Goal: Use online tool/utility: Utilize a website feature to perform a specific function

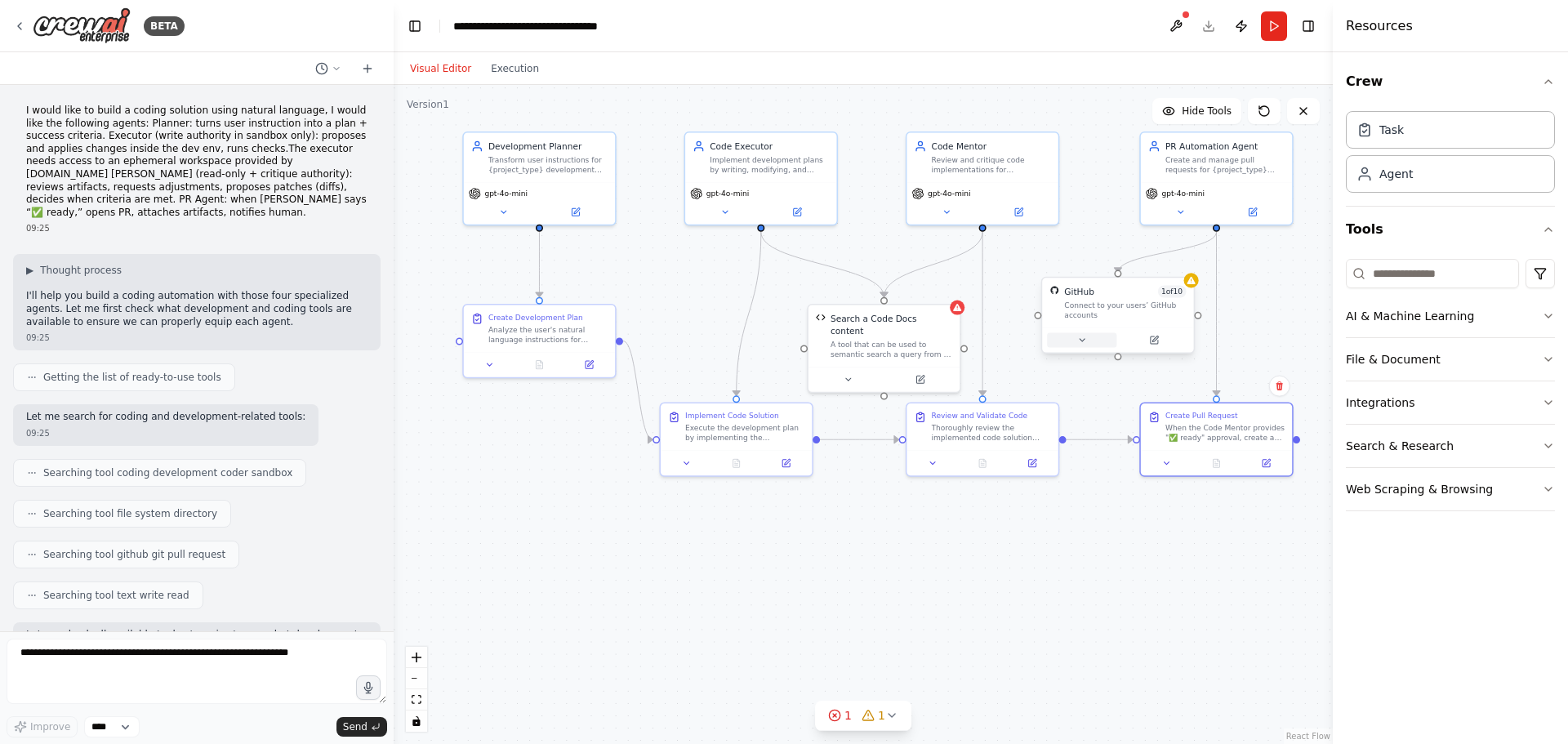
scroll to position [1377, 0]
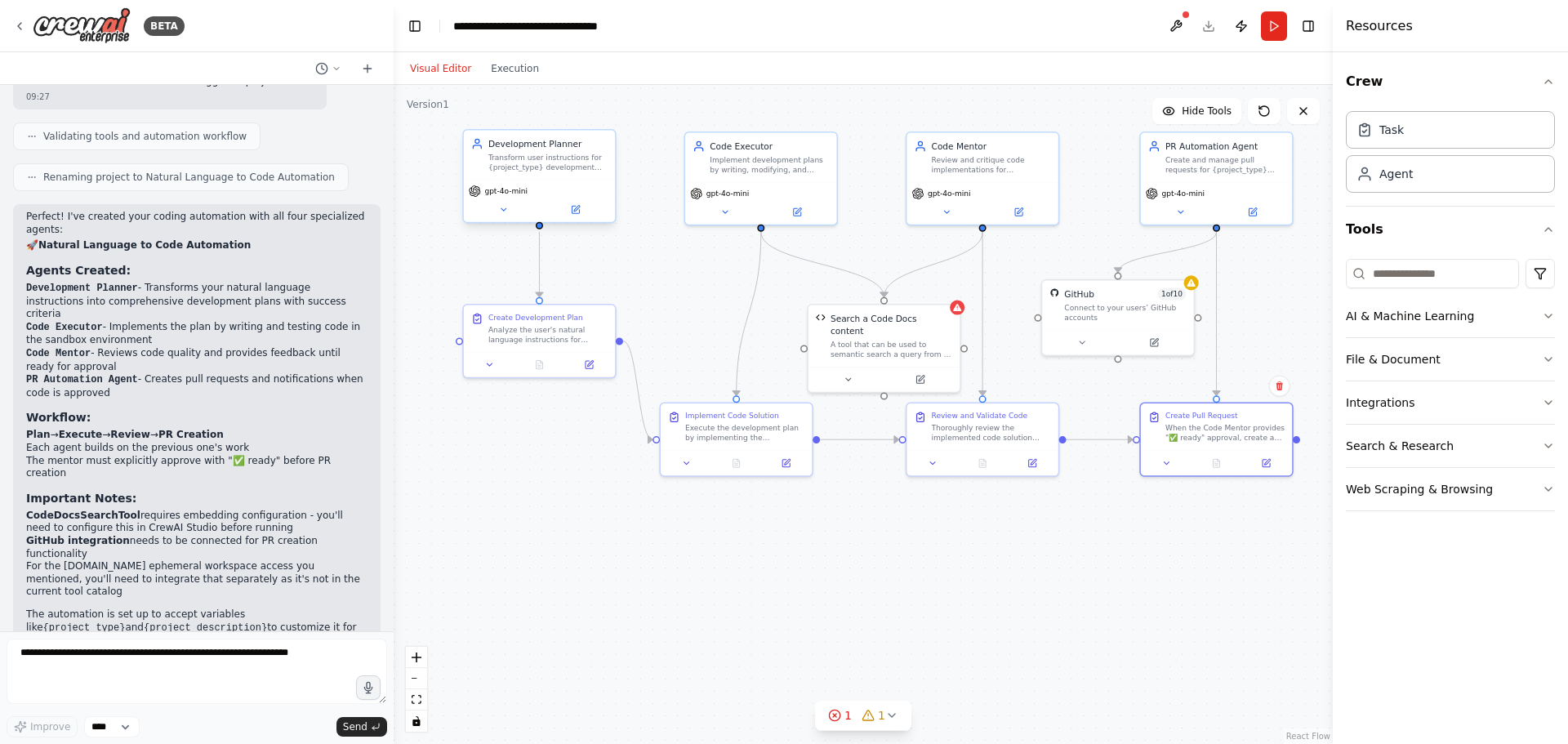
click at [527, 166] on div "Transform user instructions for {project_type} development into comprehensive, …" at bounding box center [549, 162] width 120 height 19
click at [551, 166] on div "Transform user instructions for {project_type} development into comprehensive, …" at bounding box center [549, 162] width 120 height 19
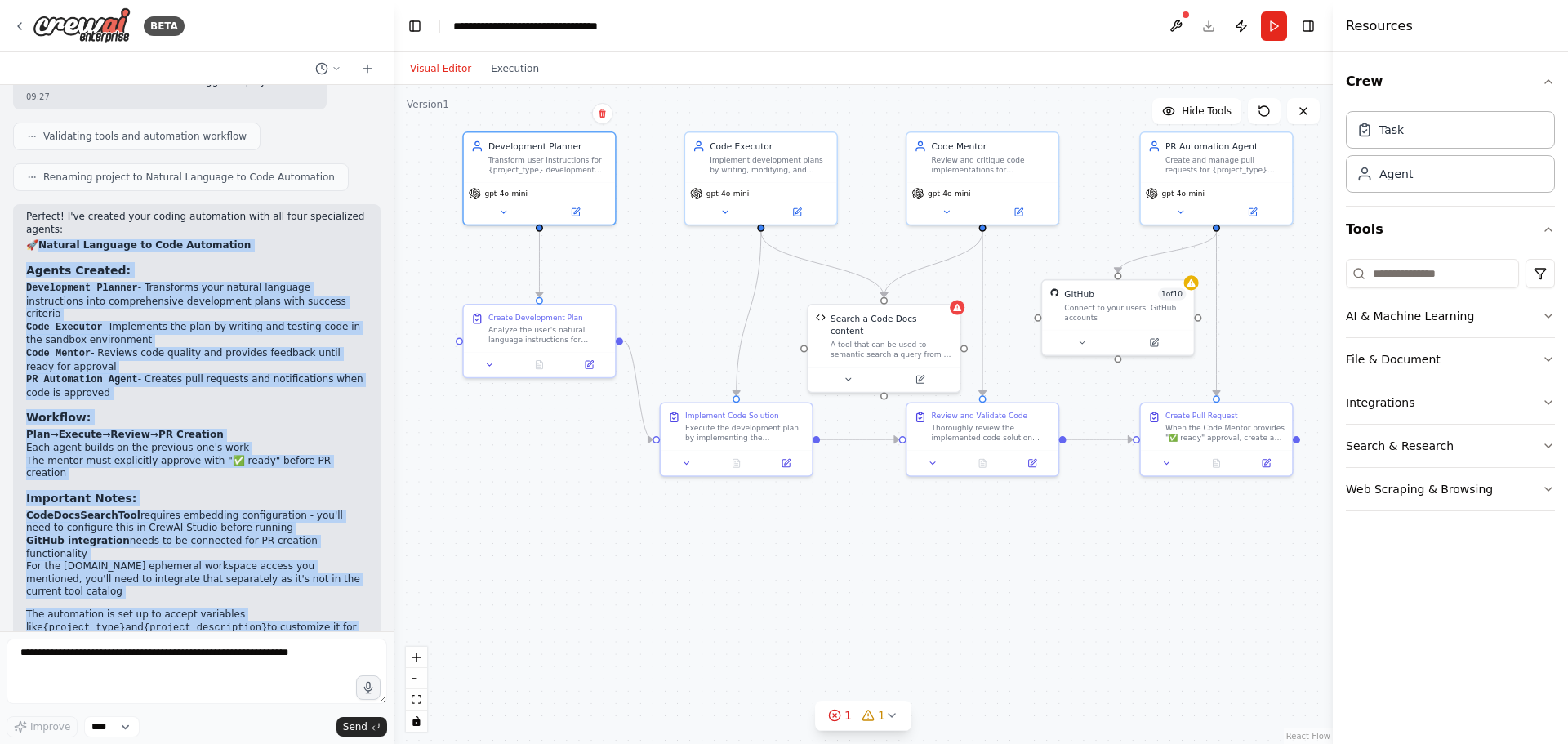
drag, startPoint x: 43, startPoint y: 233, endPoint x: 372, endPoint y: 501, distance: 424.3
click at [291, 586] on div "Perfect! I've created your coding automation with all four specialized agents: …" at bounding box center [196, 443] width 341 height 466
drag, startPoint x: 291, startPoint y: 592, endPoint x: 44, endPoint y: 235, distance: 434.1
click at [44, 235] on div "Perfect! I've created your coding automation with all four specialized agents: …" at bounding box center [196, 443] width 341 height 466
copy div "Loremip Dolorsit am Cons Adipiscing Elitse Doeiusm: Temporincid Utlabor - Etdol…"
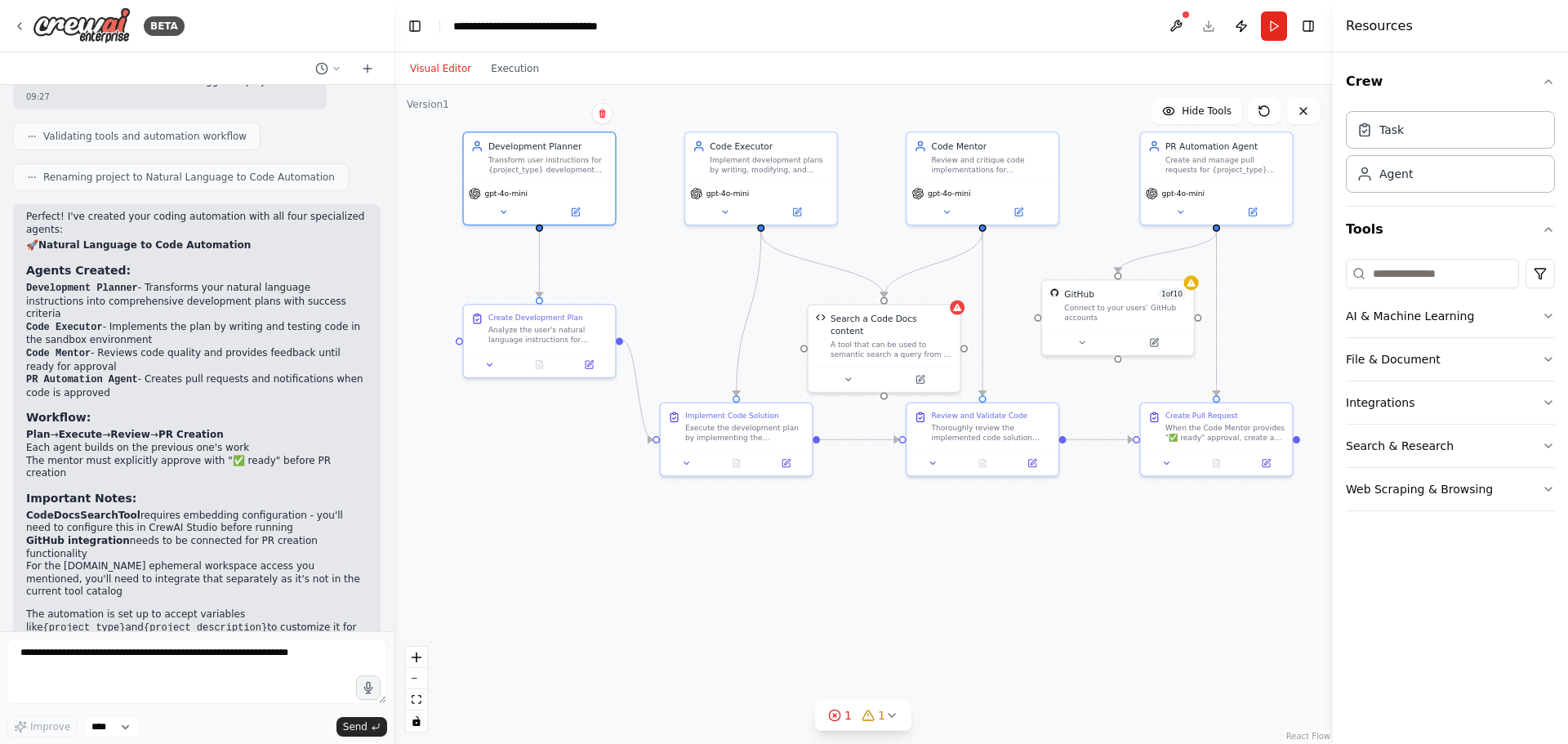
click at [322, 680] on div "09:27" at bounding box center [196, 686] width 341 height 13
click at [124, 688] on textarea at bounding box center [197, 672] width 381 height 66
type textarea "**********"
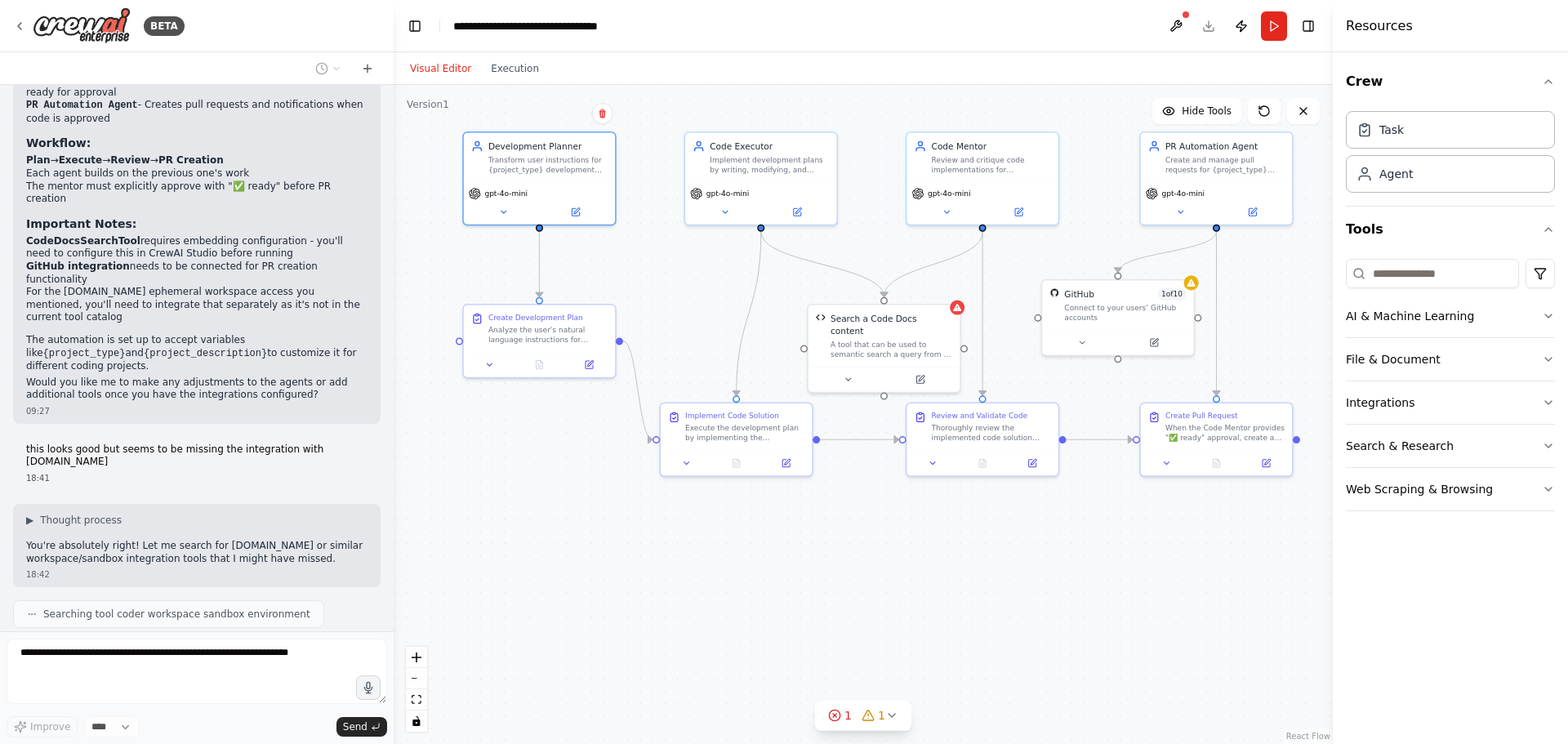
scroll to position [1693, 0]
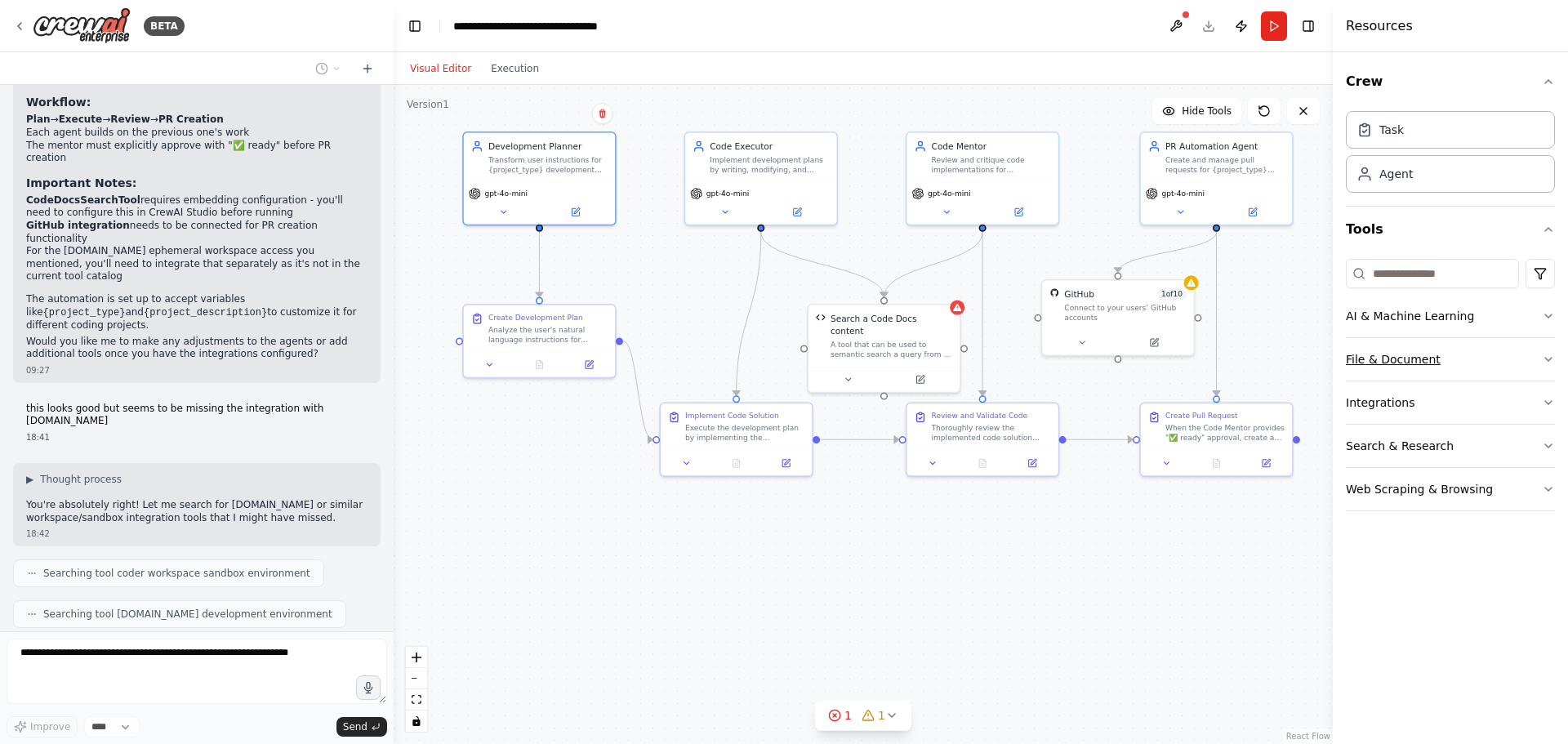
click at [1549, 354] on icon "button" at bounding box center [1549, 360] width 13 height 13
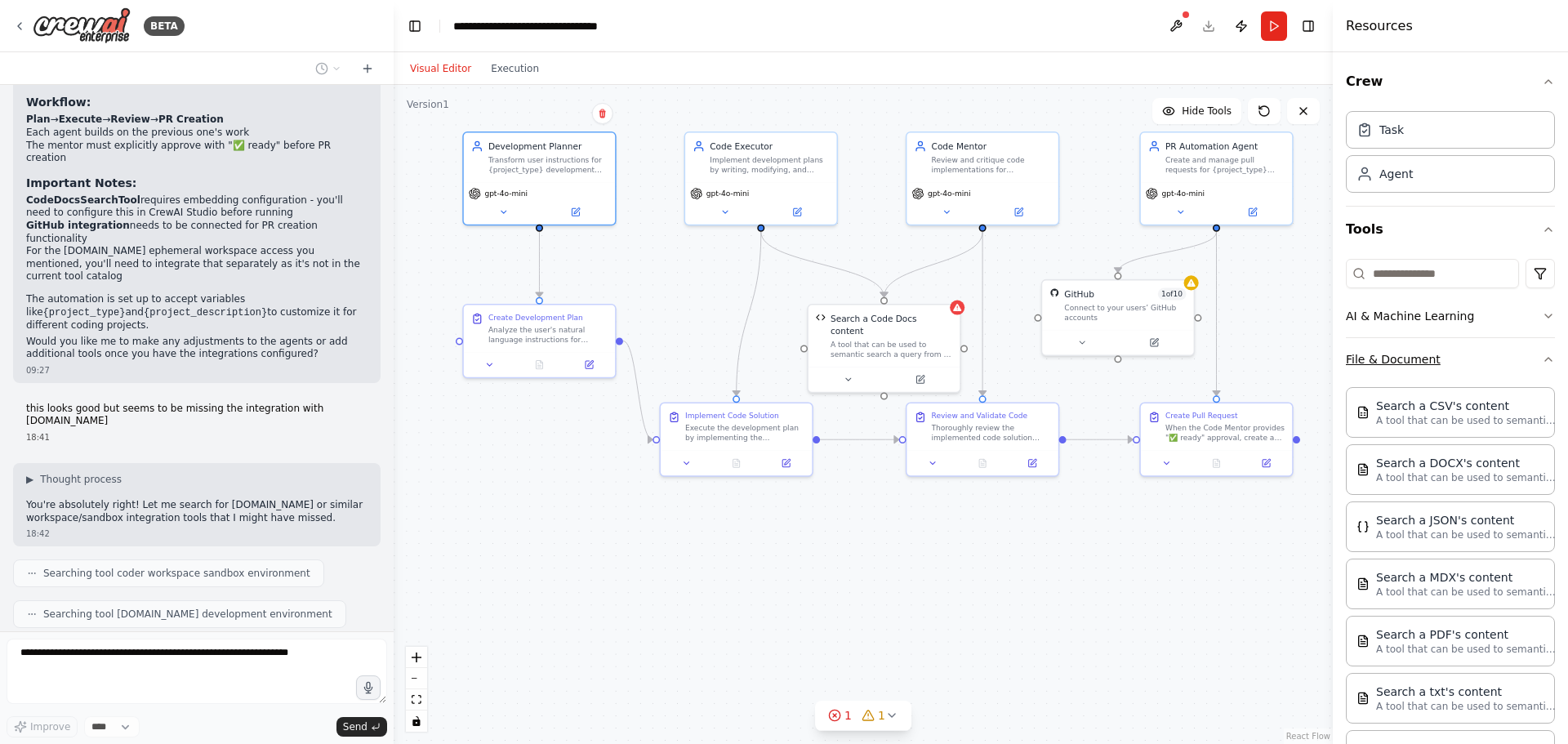
click at [1542, 363] on icon "button" at bounding box center [1549, 360] width 13 height 13
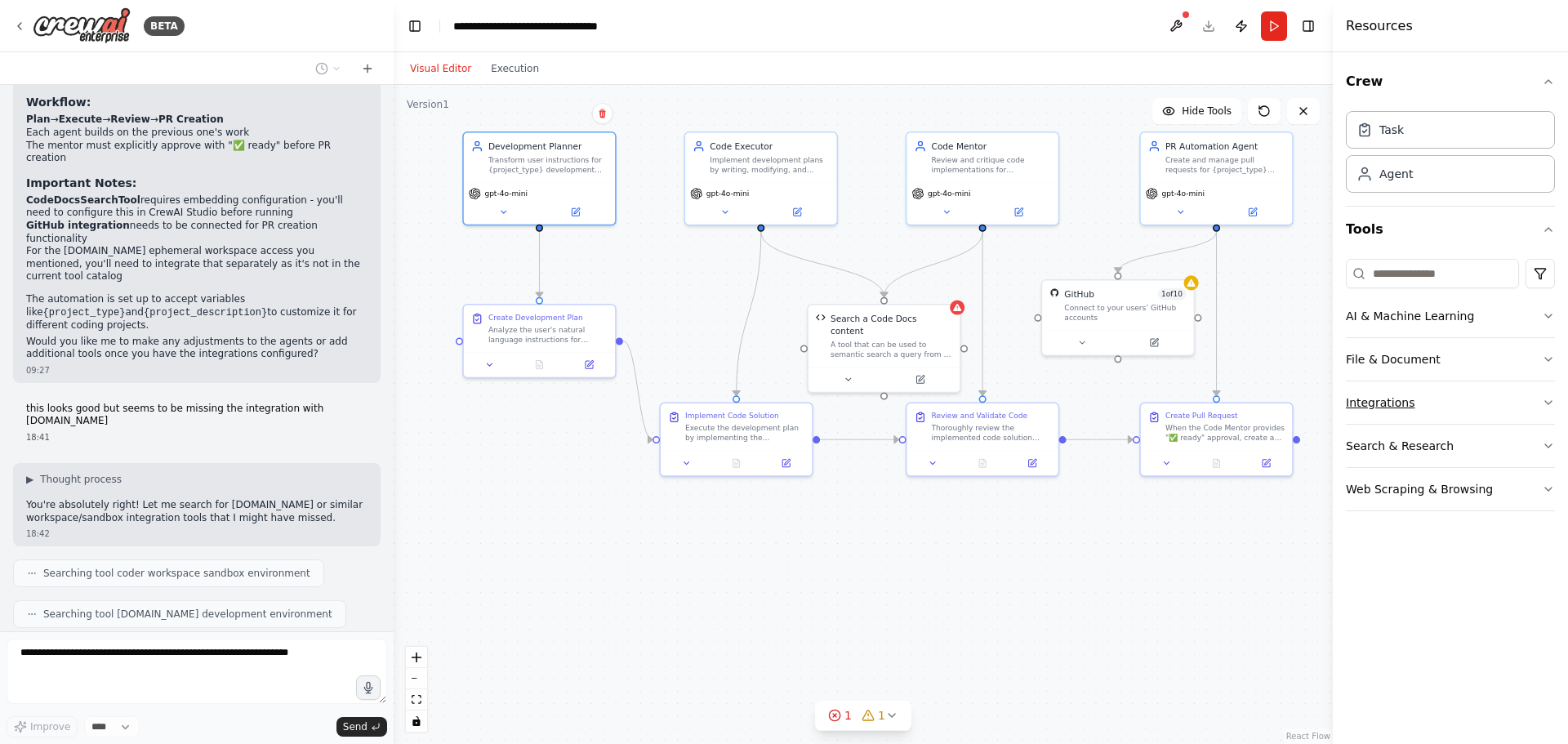
click at [1544, 398] on icon "button" at bounding box center [1549, 403] width 13 height 13
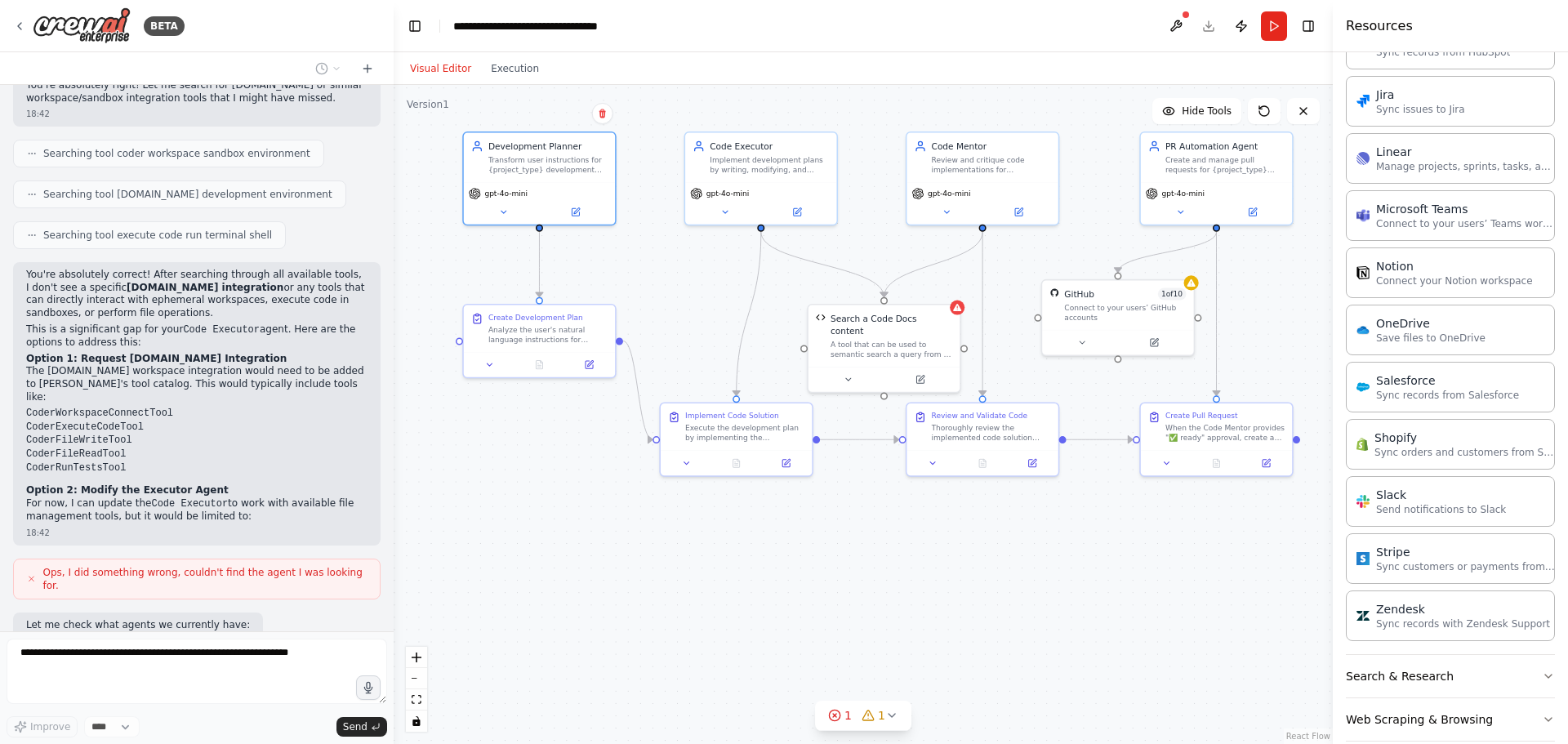
scroll to position [950, 0]
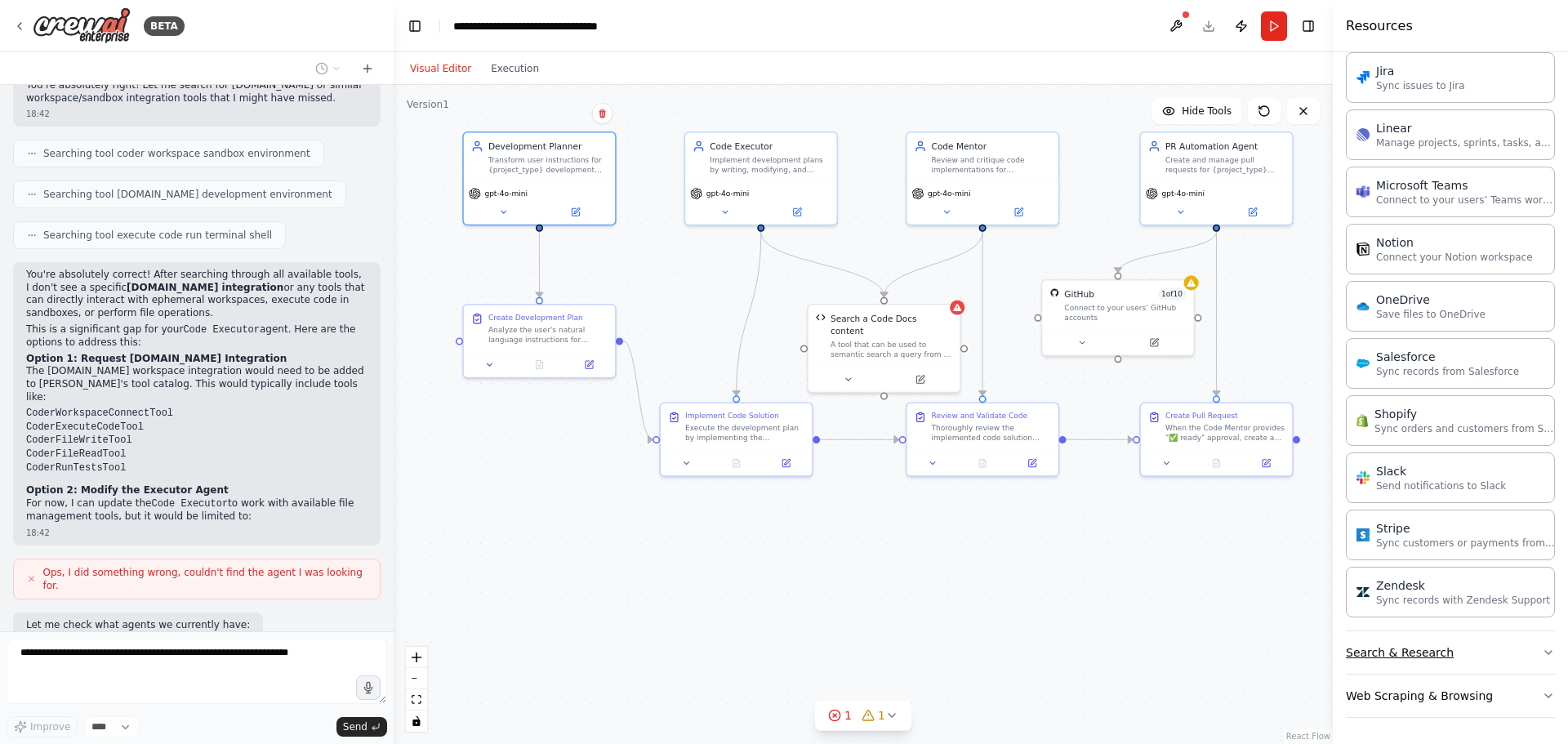
click at [1493, 651] on button "Search & Research" at bounding box center [1451, 652] width 209 height 42
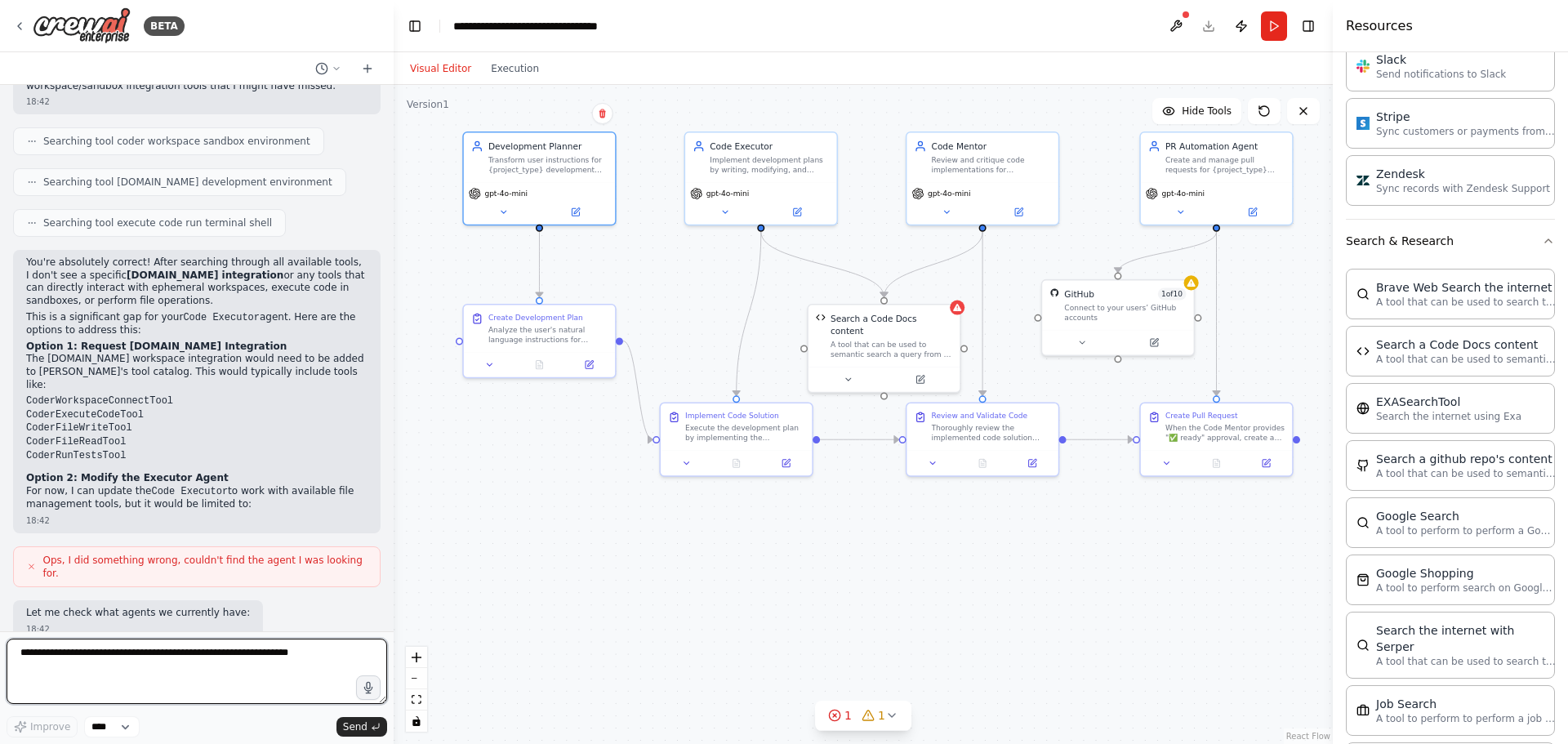
scroll to position [1699, 0]
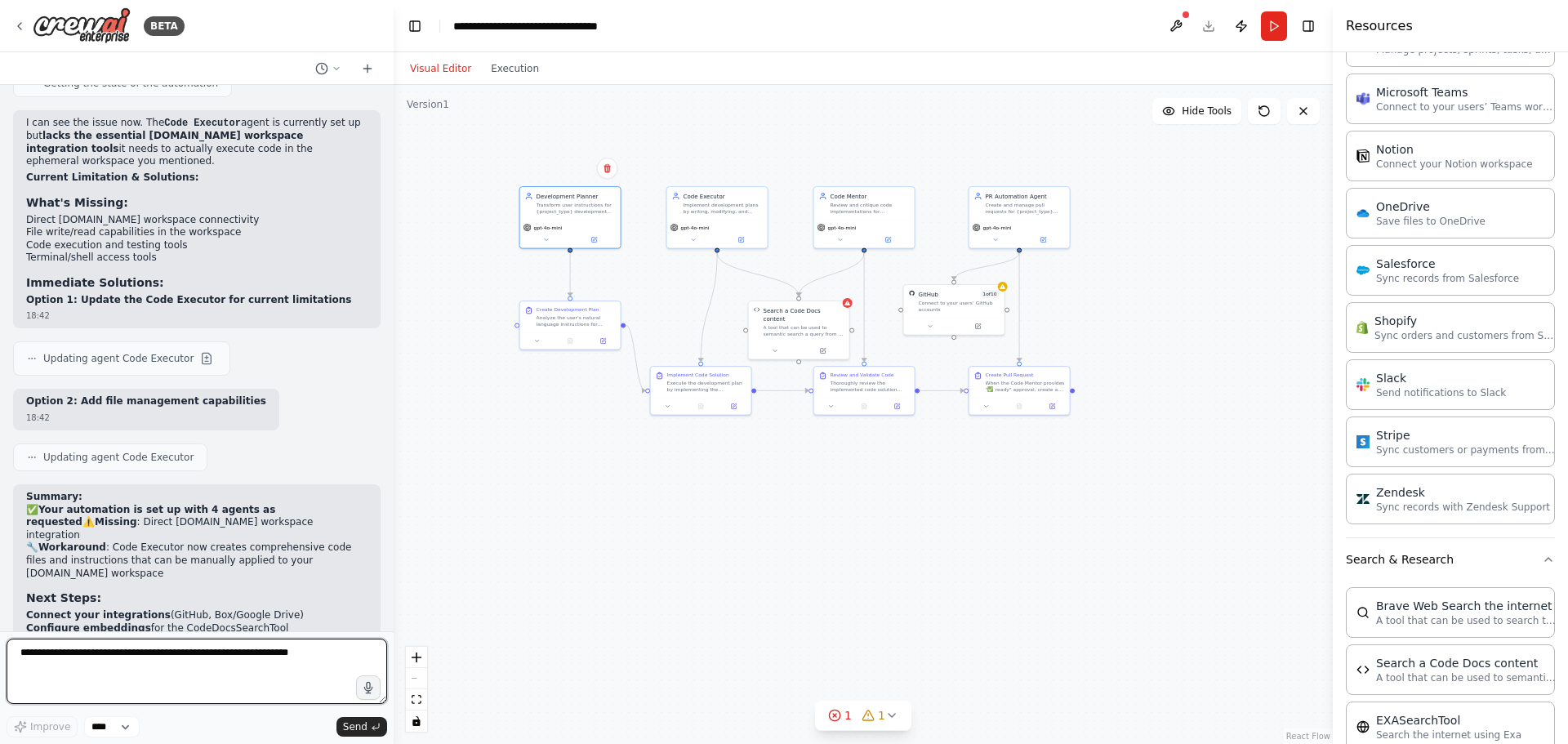
click at [130, 664] on textarea at bounding box center [197, 672] width 381 height 66
paste textarea "**********"
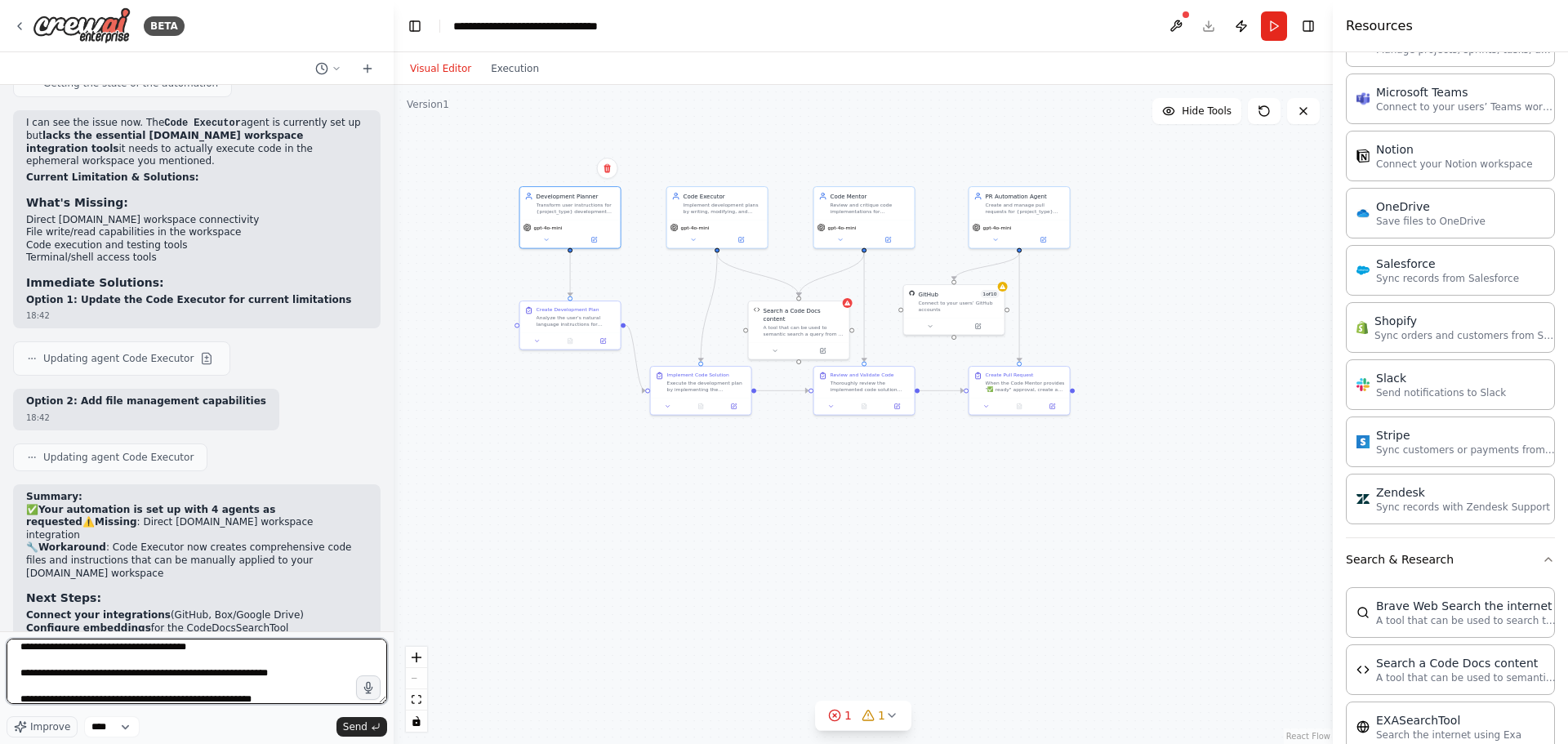
scroll to position [0, 0]
click at [20, 661] on textarea "**********" at bounding box center [197, 672] width 381 height 66
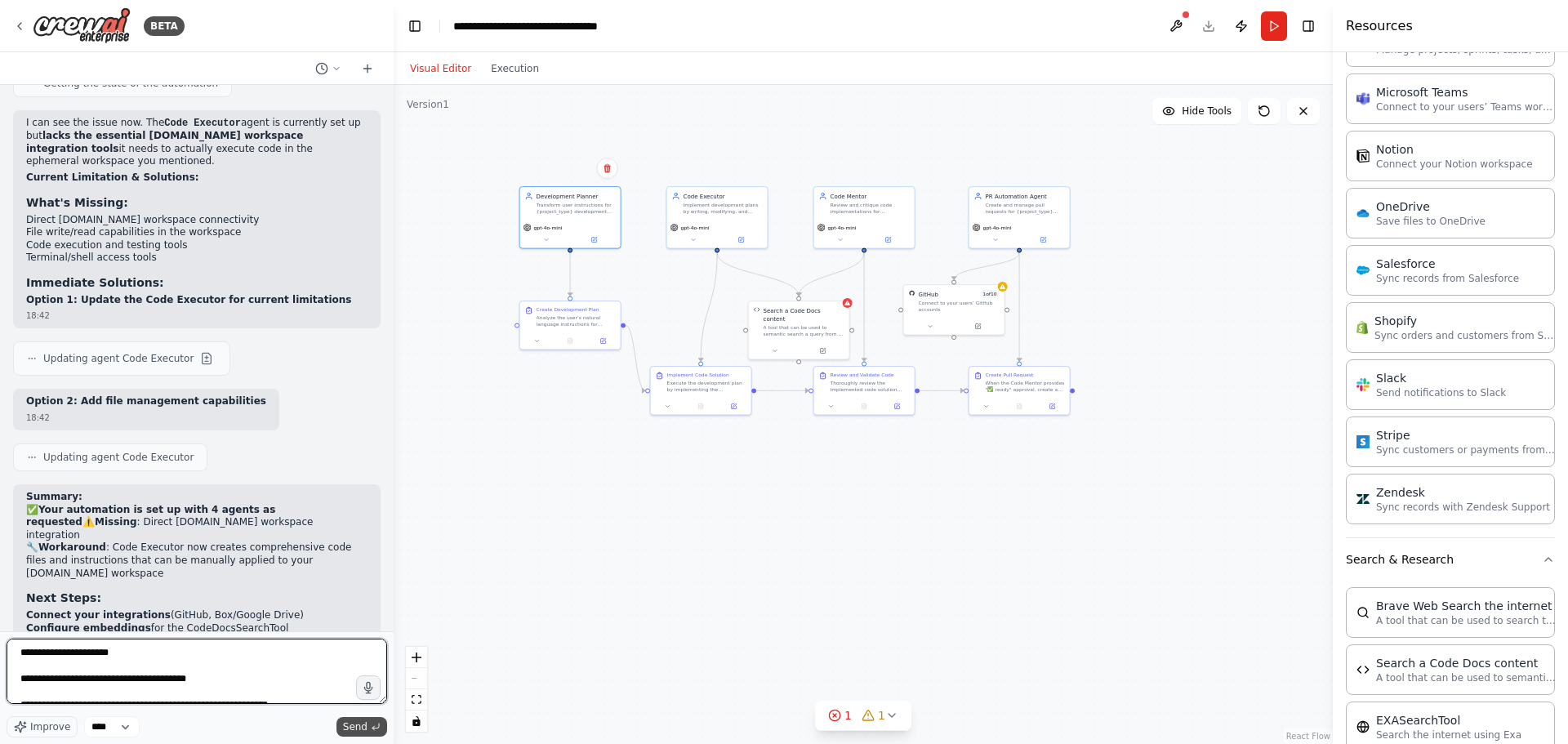
type textarea "**********"
click at [363, 726] on span "Send" at bounding box center [355, 727] width 24 height 13
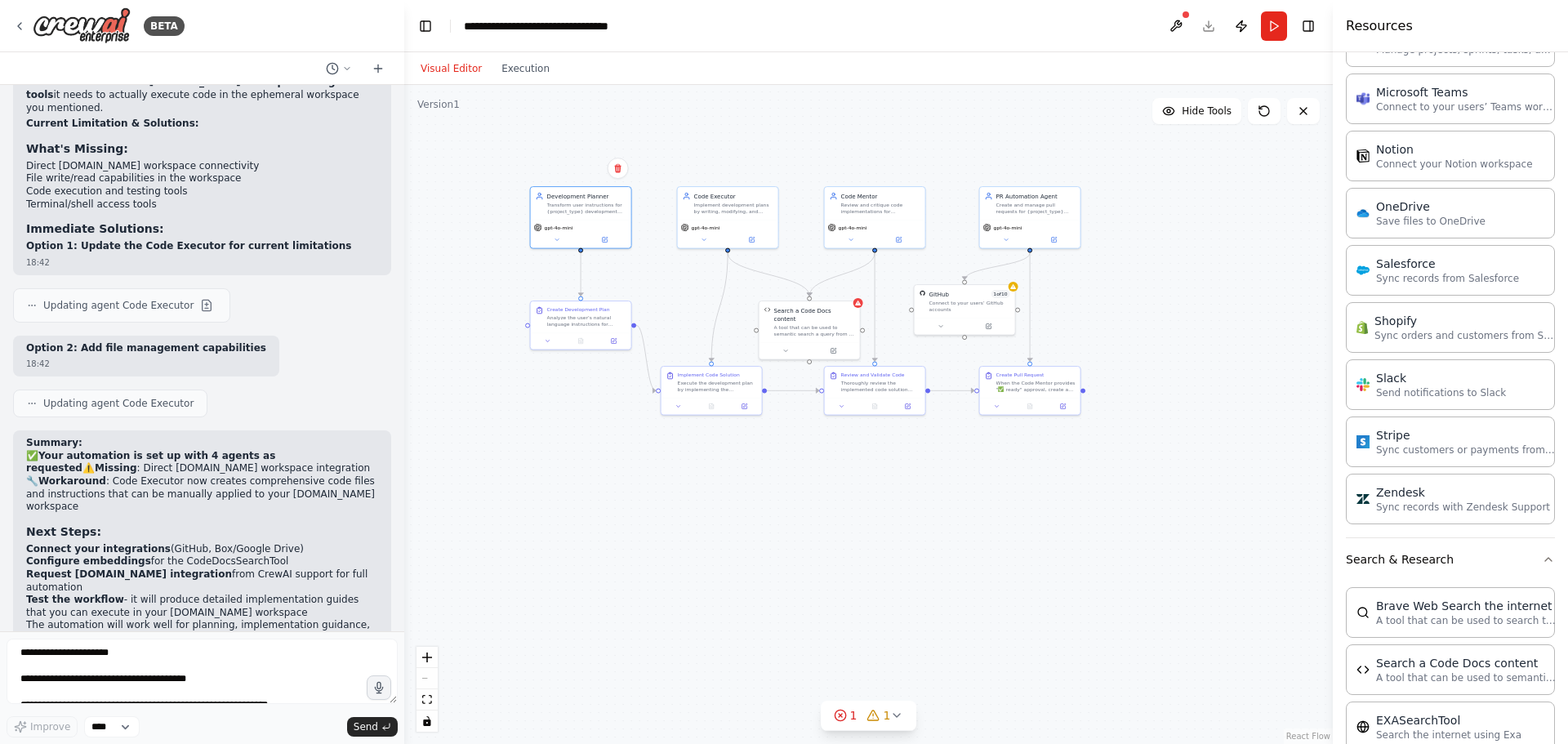
drag, startPoint x: 389, startPoint y: 554, endPoint x: 404, endPoint y: 588, distance: 37.2
click at [404, 588] on div "BETA I would like to build a coding solution using natural language, I would li…" at bounding box center [784, 372] width 1568 height 744
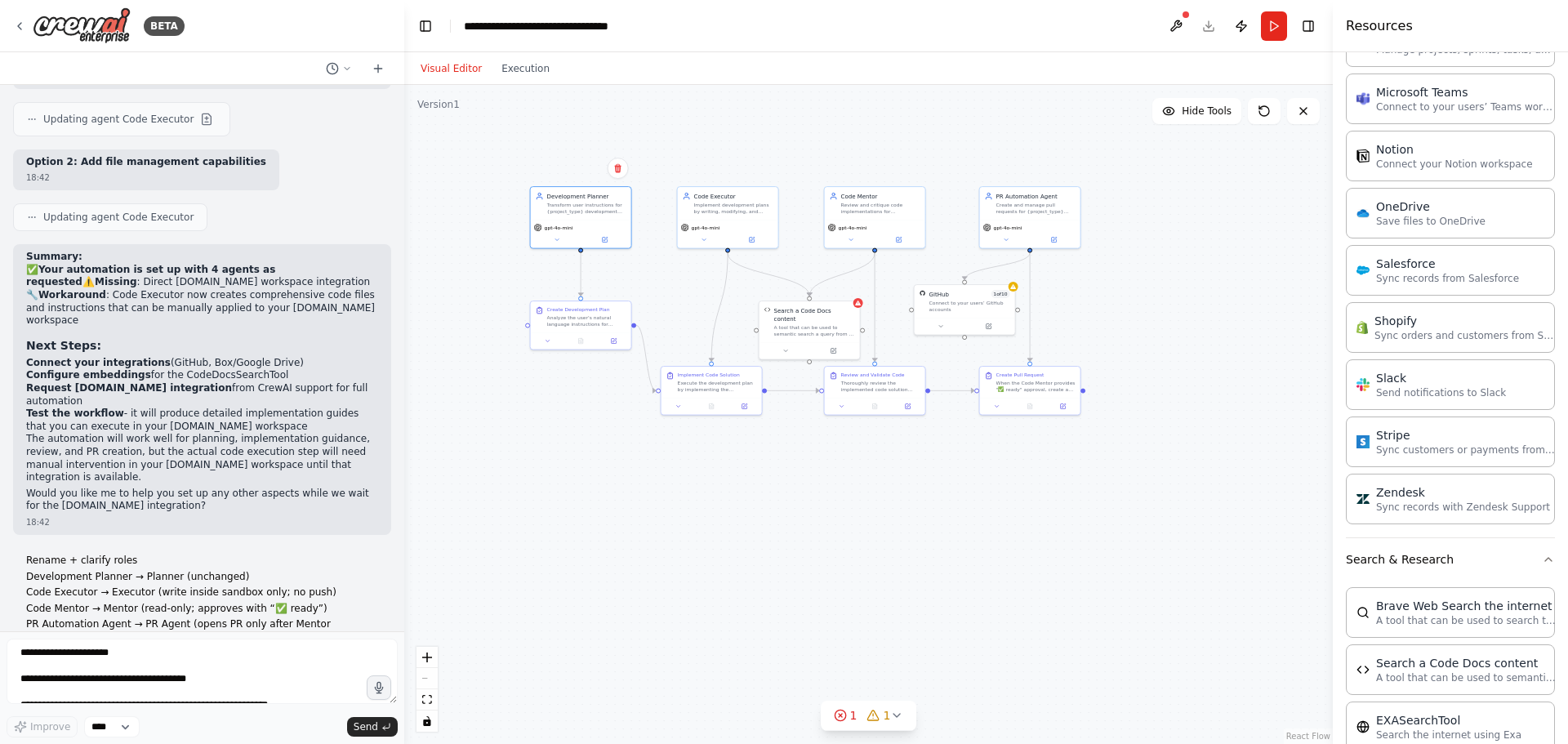
click at [174, 603] on div "Rename + clarify roles Development Planner → Planner (unchanged) Code Executor …" at bounding box center [202, 674] width 378 height 253
click at [149, 680] on p "To: Plan → (Executor ⇒ Mentor ⇒ Executor …) → Mentor “✅ ready” → PR Agent" at bounding box center [202, 693] width 352 height 25
click at [136, 602] on p "Code Mentor → Mentor (read-only; approves with “✅ ready”)" at bounding box center [202, 609] width 352 height 13
click at [895, 711] on icon at bounding box center [897, 715] width 13 height 13
drag, startPoint x: 360, startPoint y: 522, endPoint x: 17, endPoint y: 492, distance: 344.3
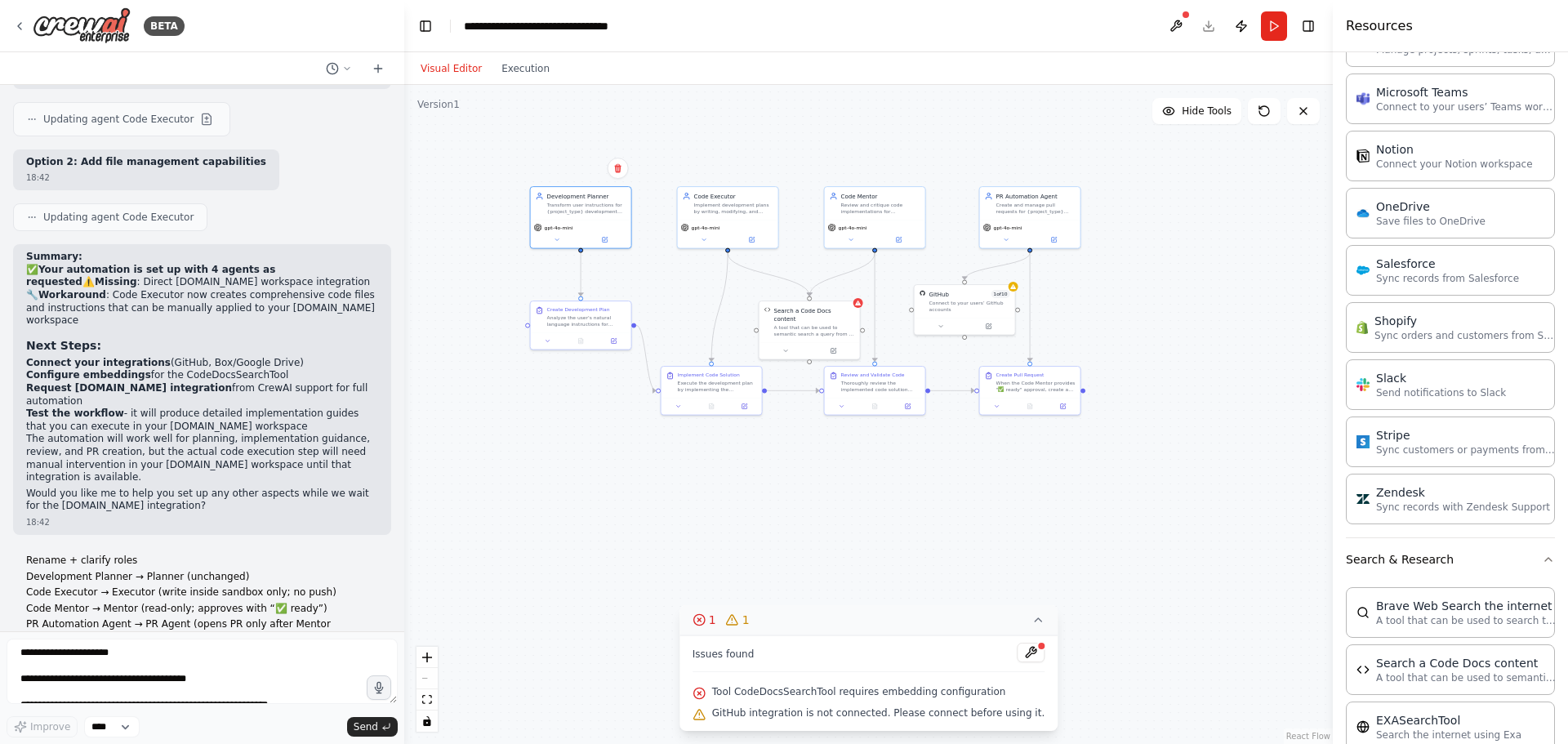
click at [17, 548] on div "Rename + clarify roles Development Planner → Planner (unchanged) Code Executor …" at bounding box center [202, 674] width 378 height 253
copy div "Replace one-shot flow with a loop From: Plan → Execute → Review → PR To: Plan →…"
click at [77, 687] on textarea "**********" at bounding box center [202, 672] width 391 height 66
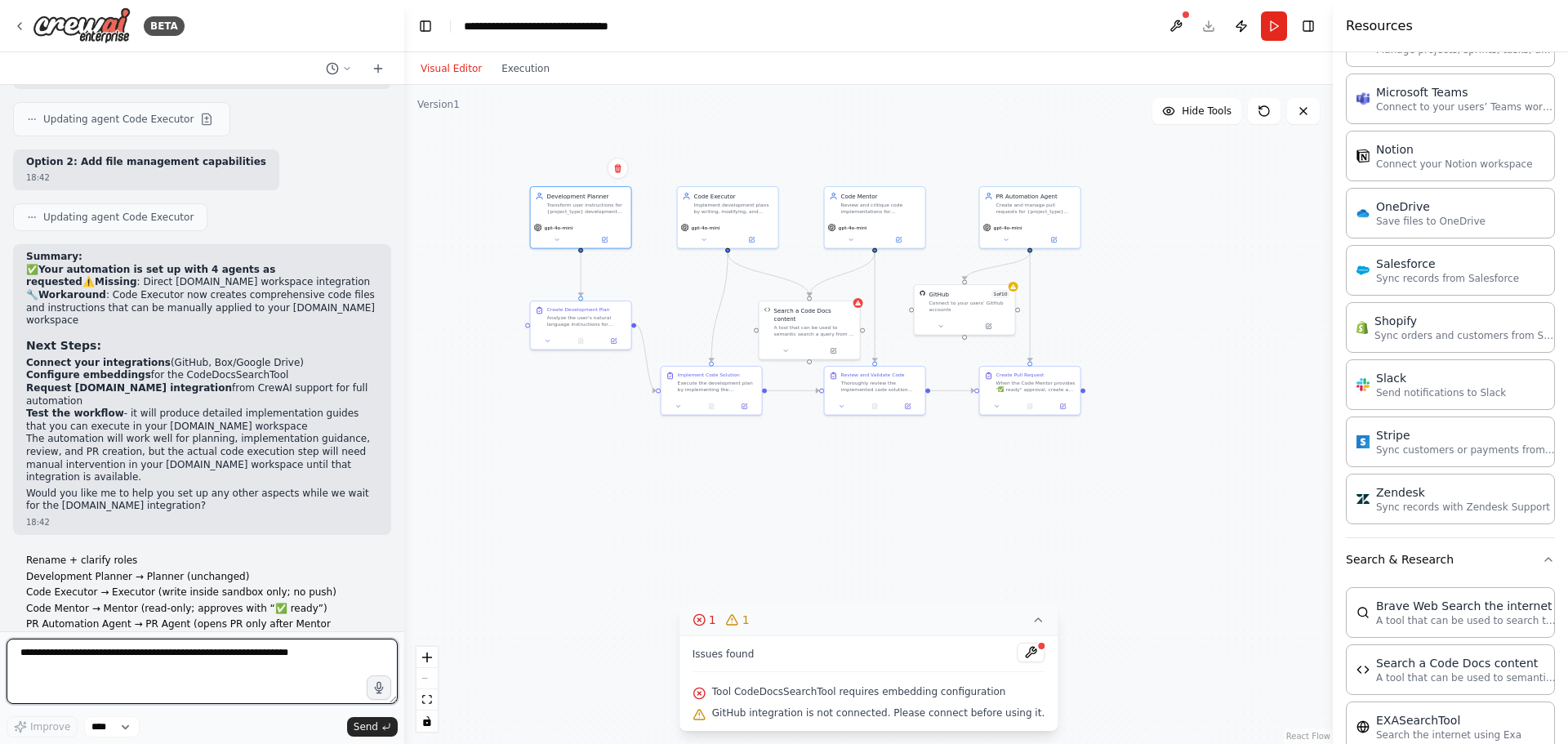
paste textarea "**********"
type textarea "**********"
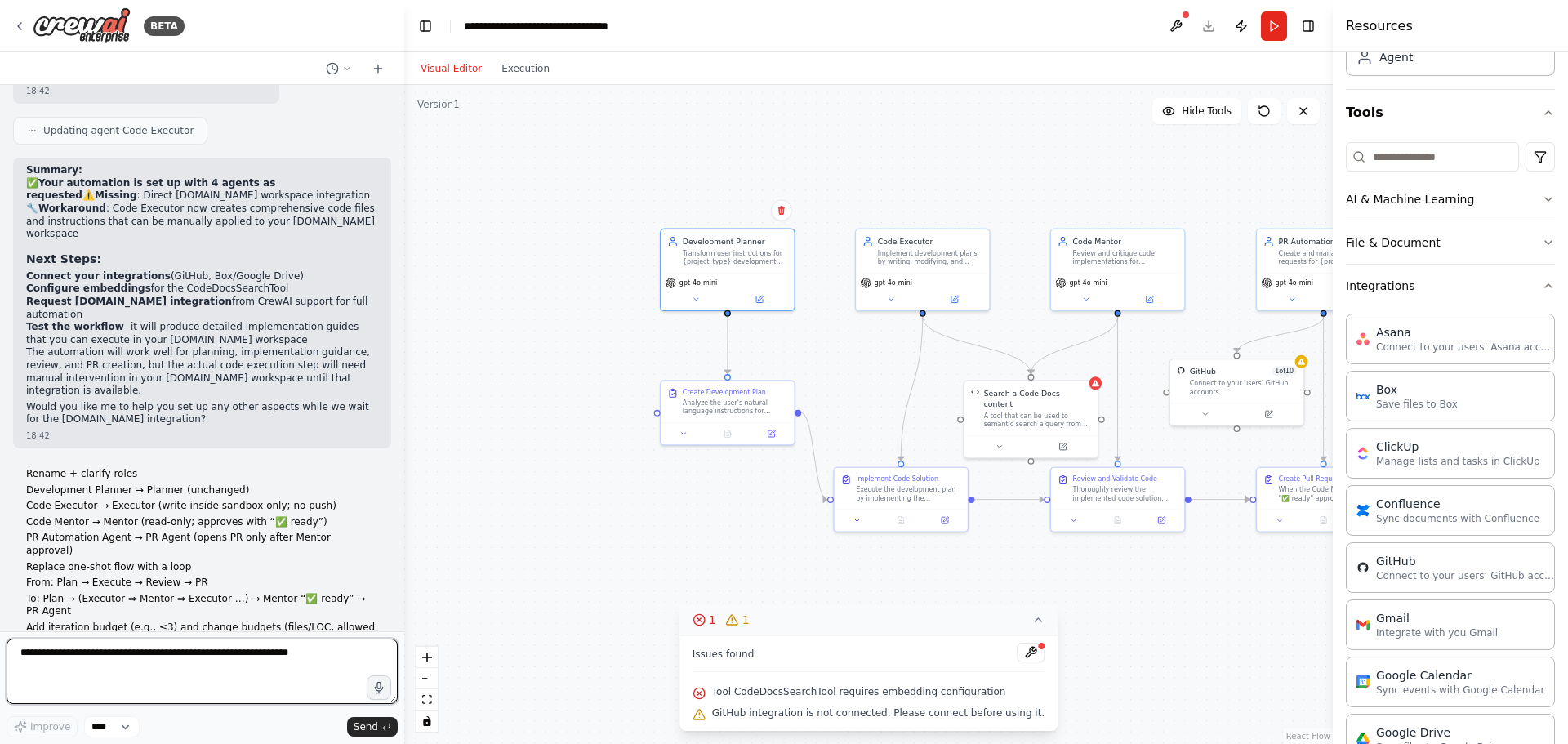
scroll to position [0, 0]
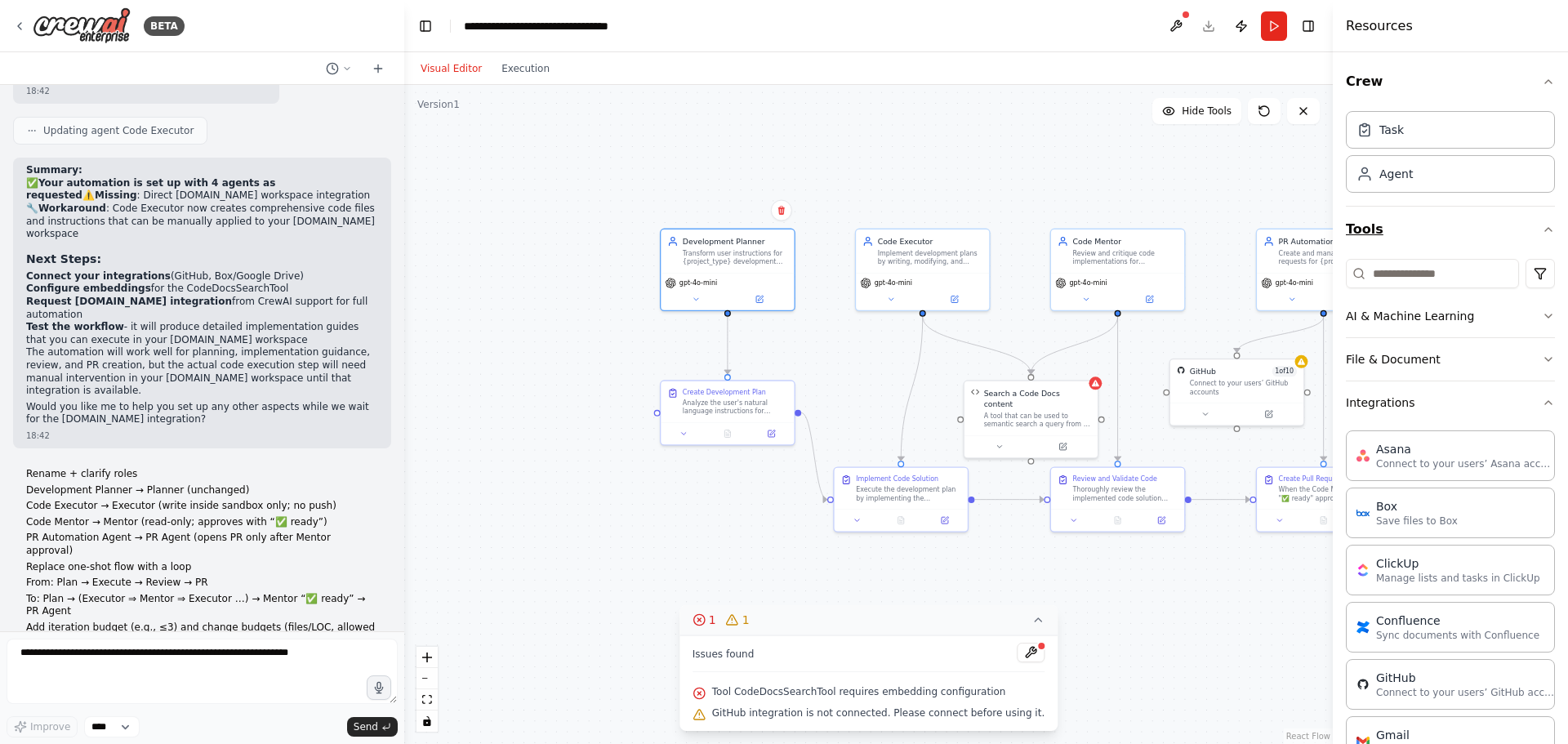
click at [1545, 230] on icon "button" at bounding box center [1549, 229] width 7 height 3
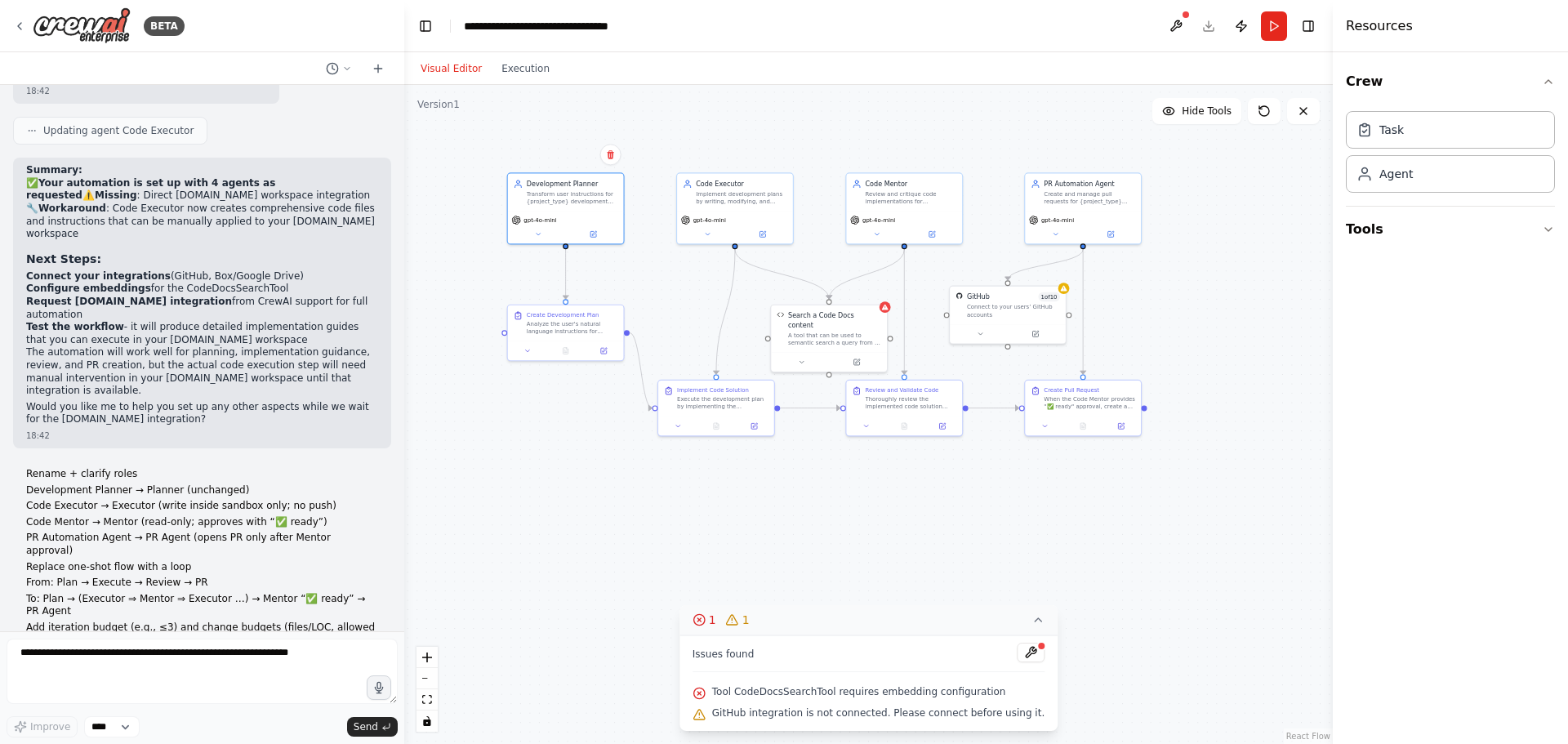
drag, startPoint x: 638, startPoint y: 273, endPoint x: 458, endPoint y: 217, distance: 188.5
click at [458, 217] on div ".deletable-edge-delete-btn { width: 20px; height: 20px; border: 0px solid #ffff…" at bounding box center [869, 415] width 928 height 659
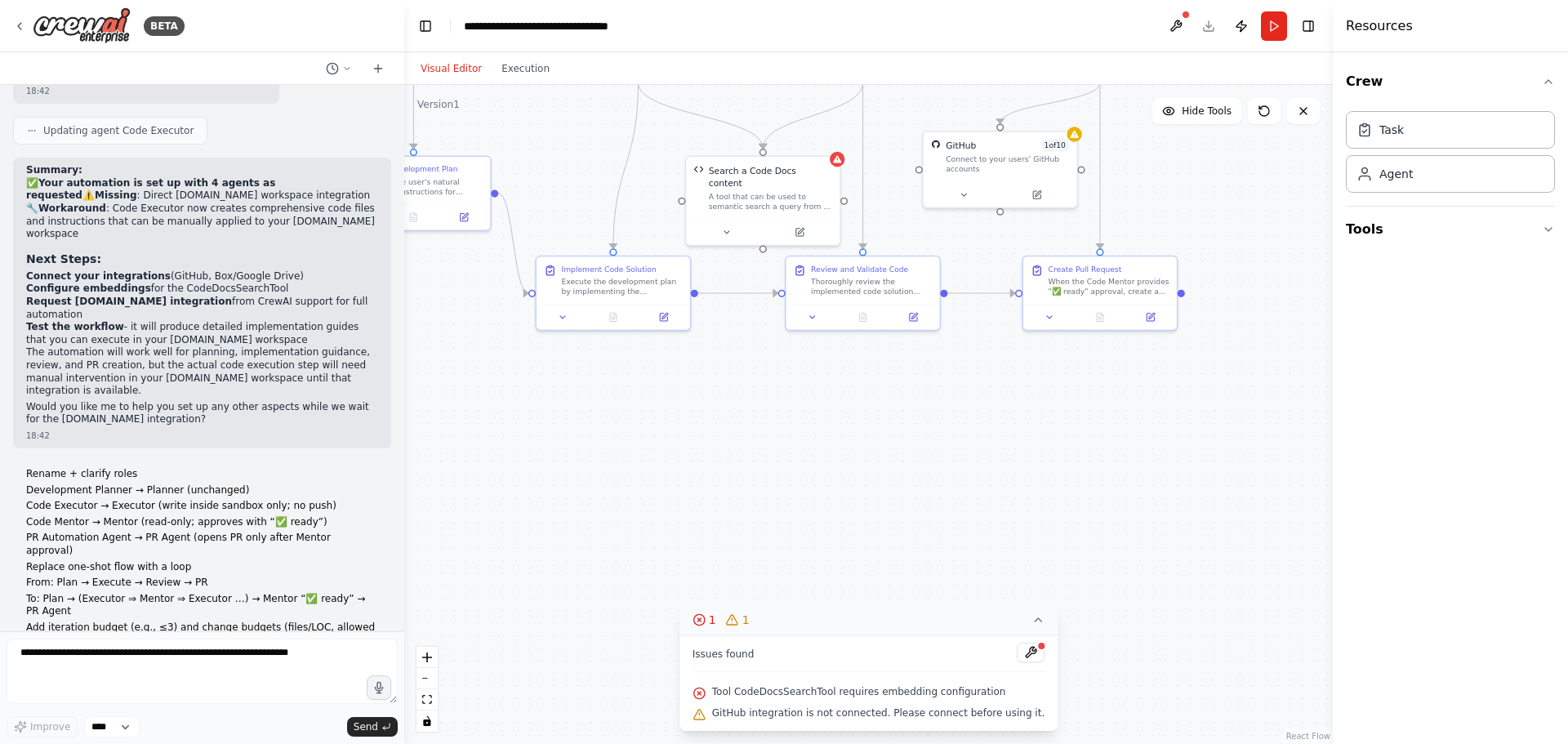
drag, startPoint x: 779, startPoint y: 397, endPoint x: 731, endPoint y: 263, distance: 142.3
click at [731, 263] on div ".deletable-edge-delete-btn { width: 20px; height: 20px; border: 0px solid #ffff…" at bounding box center [869, 415] width 928 height 659
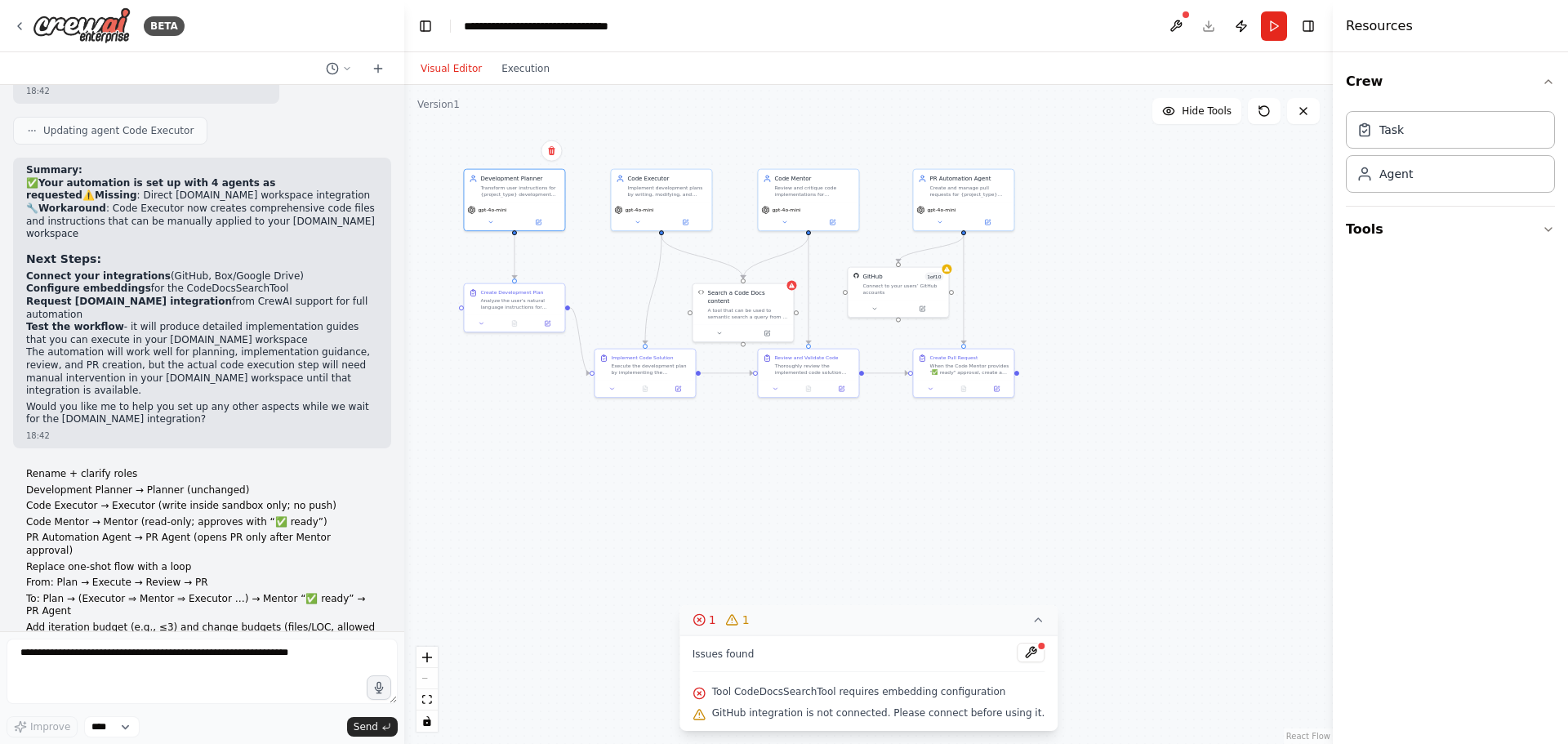
drag, startPoint x: 747, startPoint y: 404, endPoint x: 747, endPoint y: 416, distance: 12.0
click at [747, 416] on div ".deletable-edge-delete-btn { width: 20px; height: 20px; border: 0px solid #ffff…" at bounding box center [869, 415] width 928 height 659
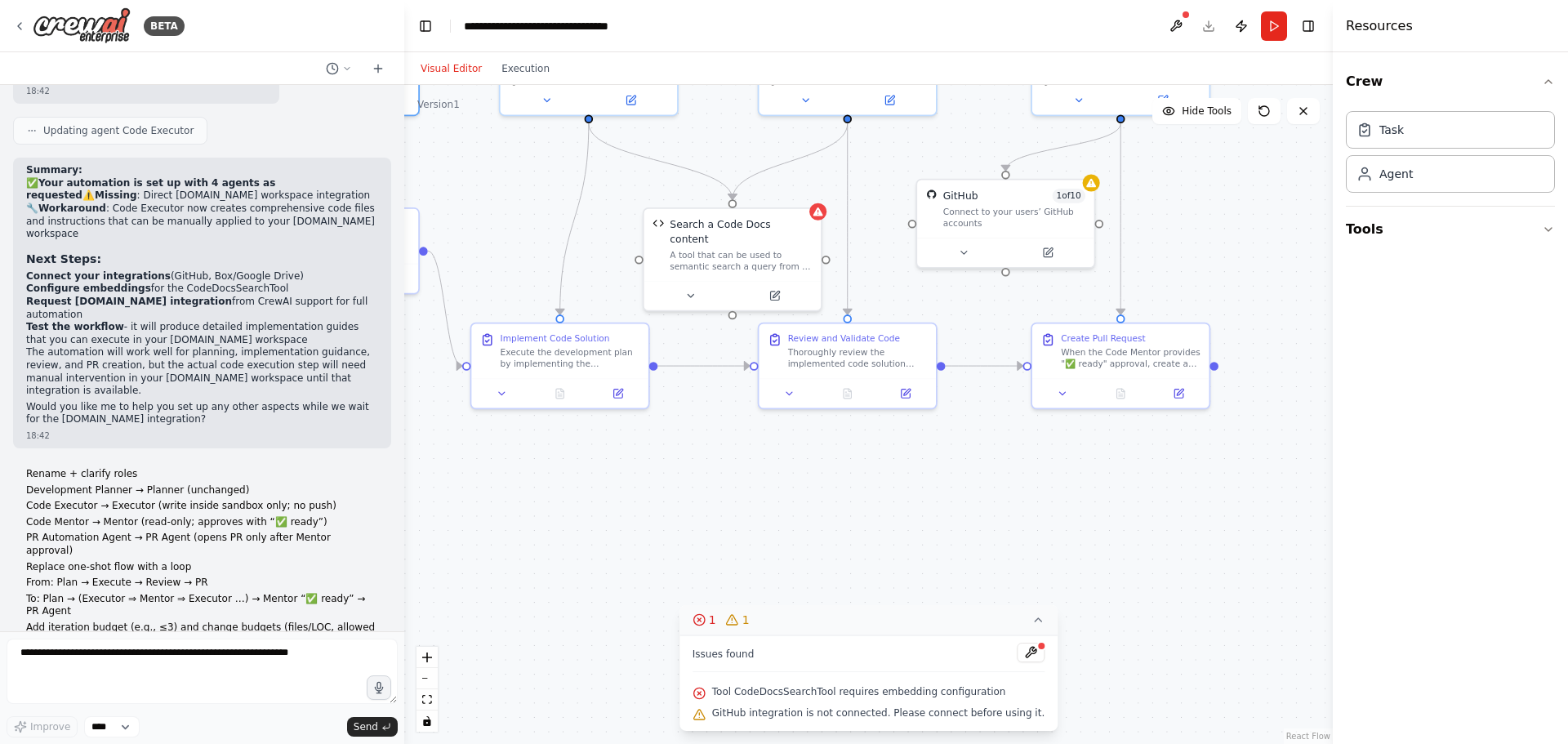
drag, startPoint x: 806, startPoint y: 485, endPoint x: 800, endPoint y: 499, distance: 15.2
click at [800, 499] on div ".deletable-edge-delete-btn { width: 20px; height: 20px; border: 0px solid #ffff…" at bounding box center [869, 415] width 928 height 659
click at [789, 392] on icon at bounding box center [790, 391] width 12 height 12
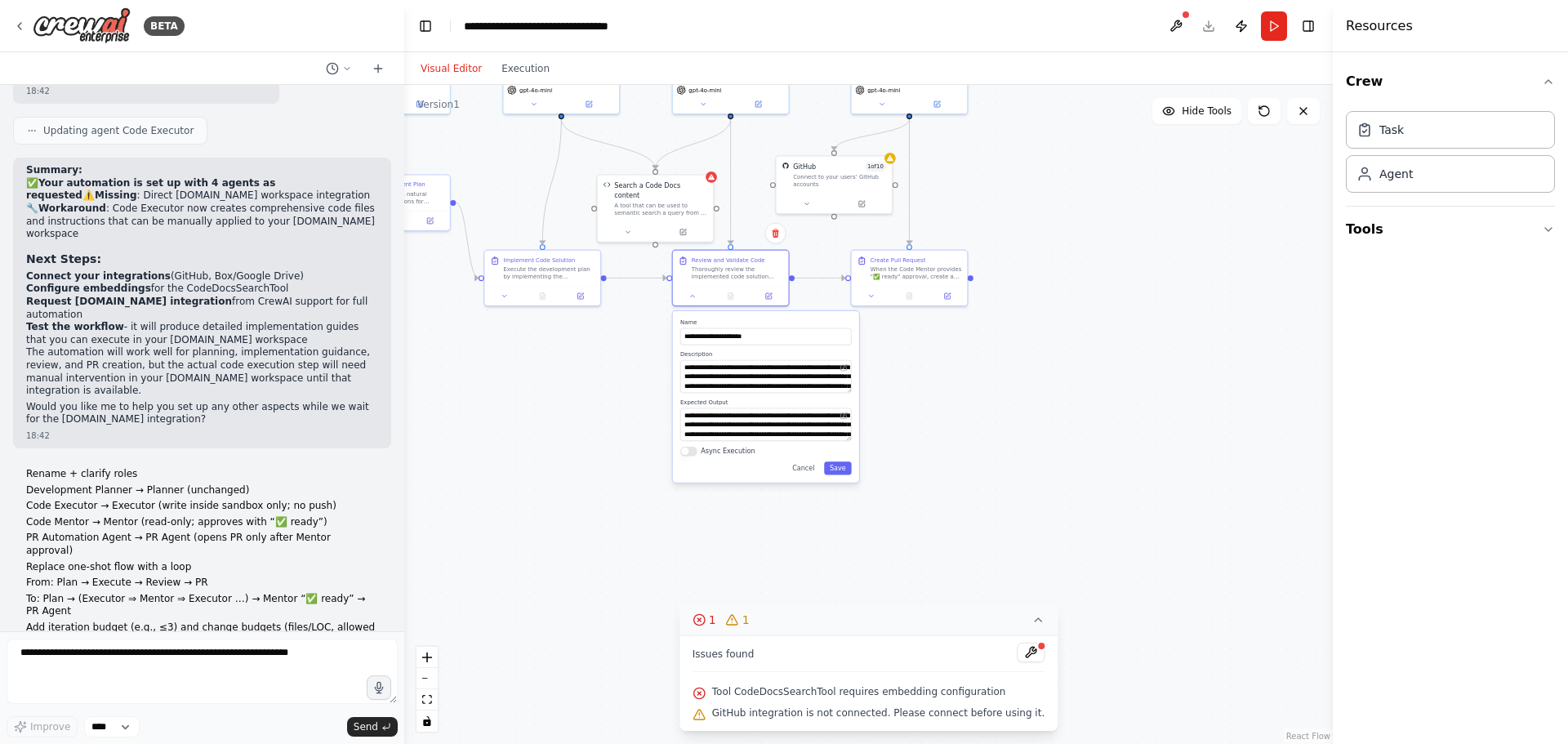
drag, startPoint x: 1175, startPoint y: 526, endPoint x: 987, endPoint y: 428, distance: 212.0
click at [987, 428] on div ".deletable-edge-delete-btn { width: 20px; height: 20px; border: 0px solid #ffff…" at bounding box center [869, 415] width 928 height 659
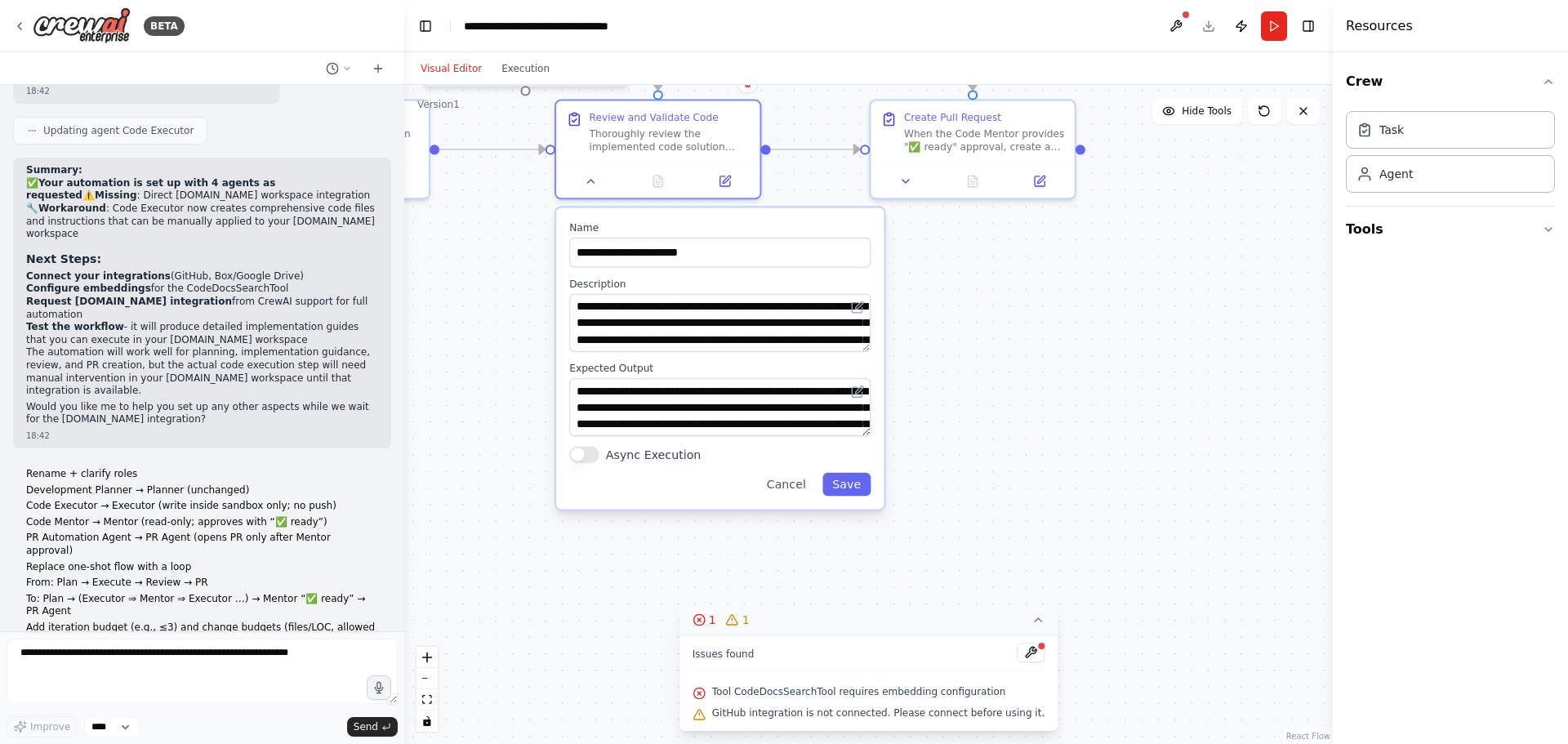
drag, startPoint x: 983, startPoint y: 361, endPoint x: 1026, endPoint y: 378, distance: 46.2
click at [1026, 378] on div ".deletable-edge-delete-btn { width: 20px; height: 20px; border: 0px solid #ffff…" at bounding box center [869, 415] width 928 height 659
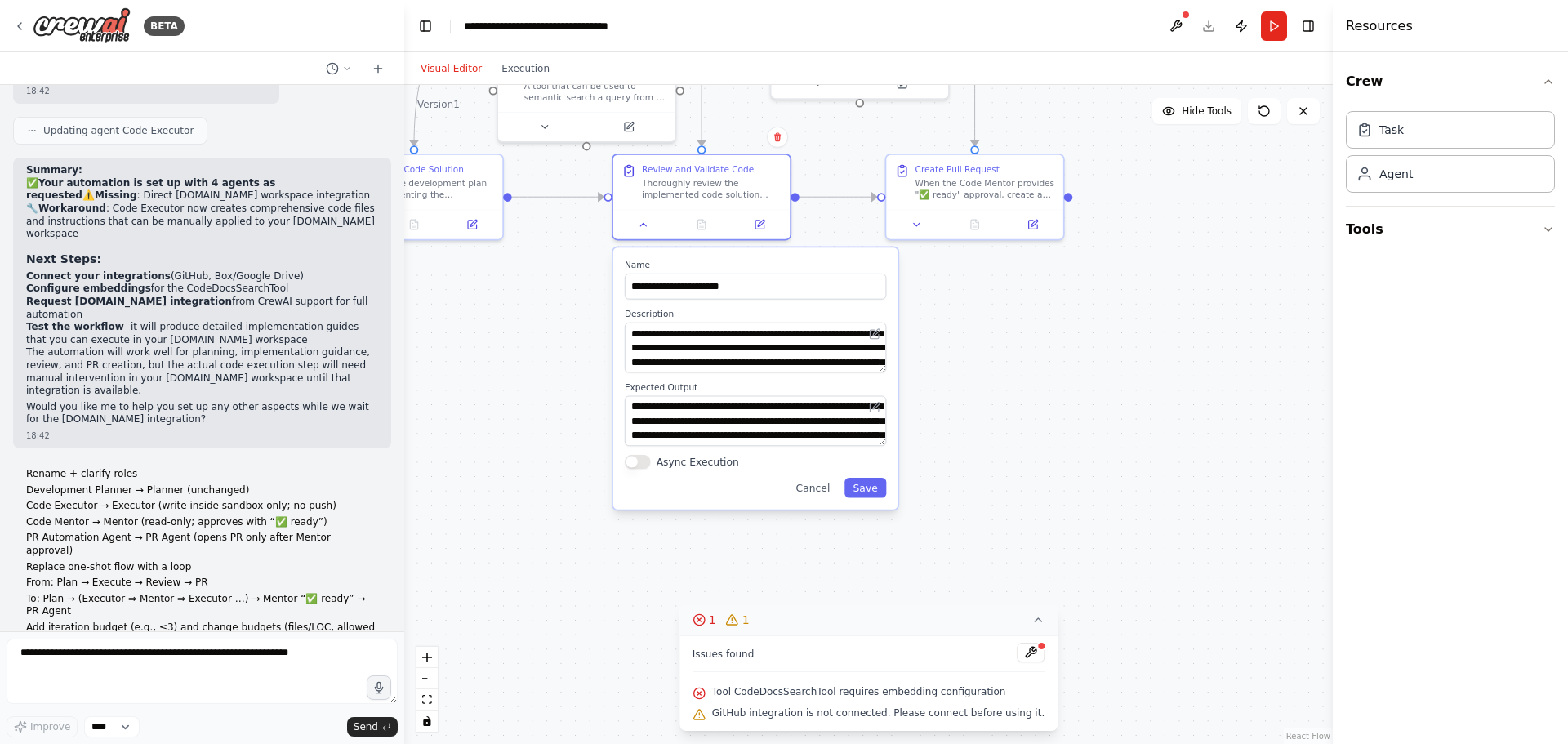
click at [1112, 373] on div ".deletable-edge-delete-btn { width: 20px; height: 20px; border: 0px solid #ffff…" at bounding box center [869, 415] width 928 height 659
click at [842, 205] on div ".deletable-edge-delete-btn { width: 20px; height: 20px; border: 0px solid #ffff…" at bounding box center [869, 415] width 928 height 659
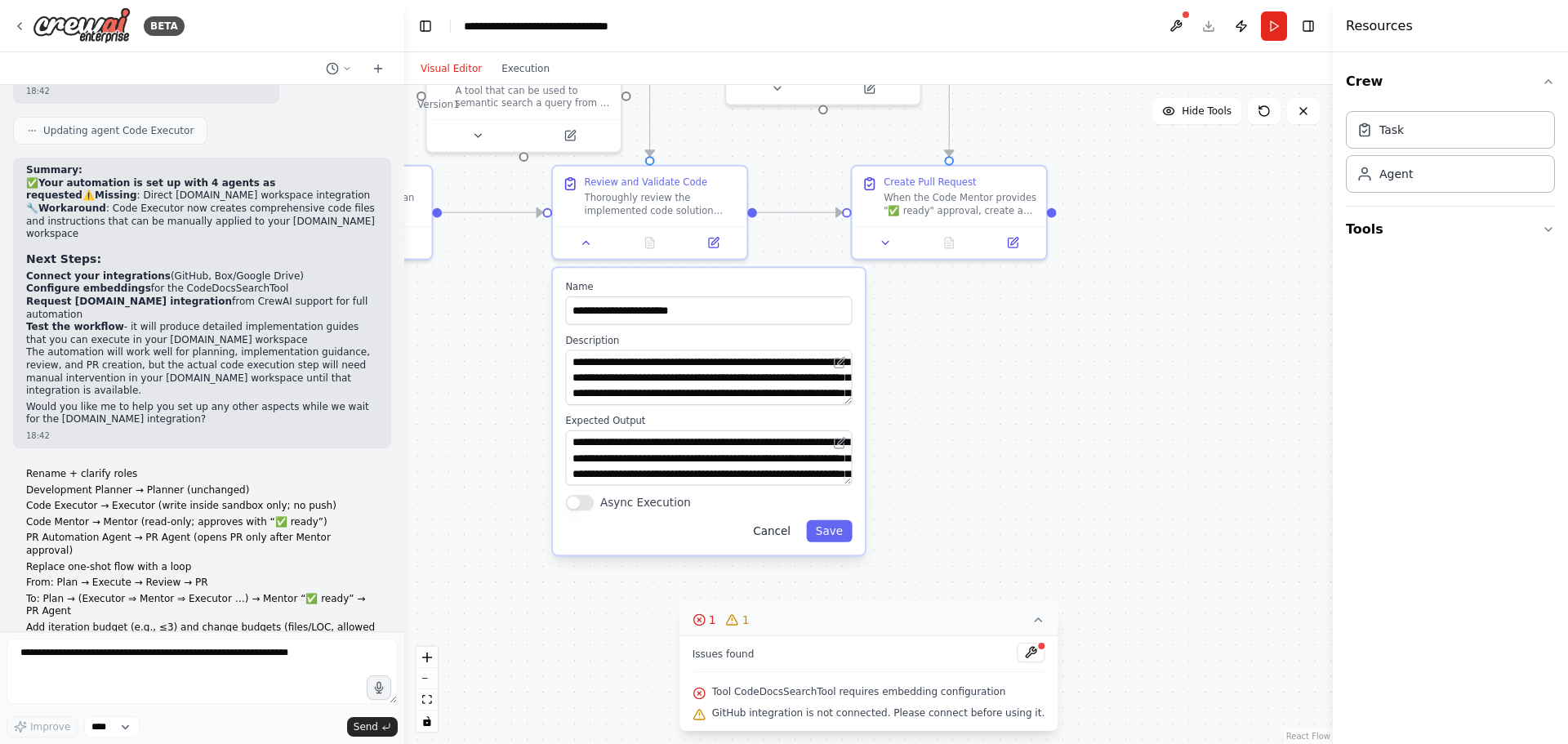
click at [787, 531] on button "Cancel" at bounding box center [772, 532] width 56 height 22
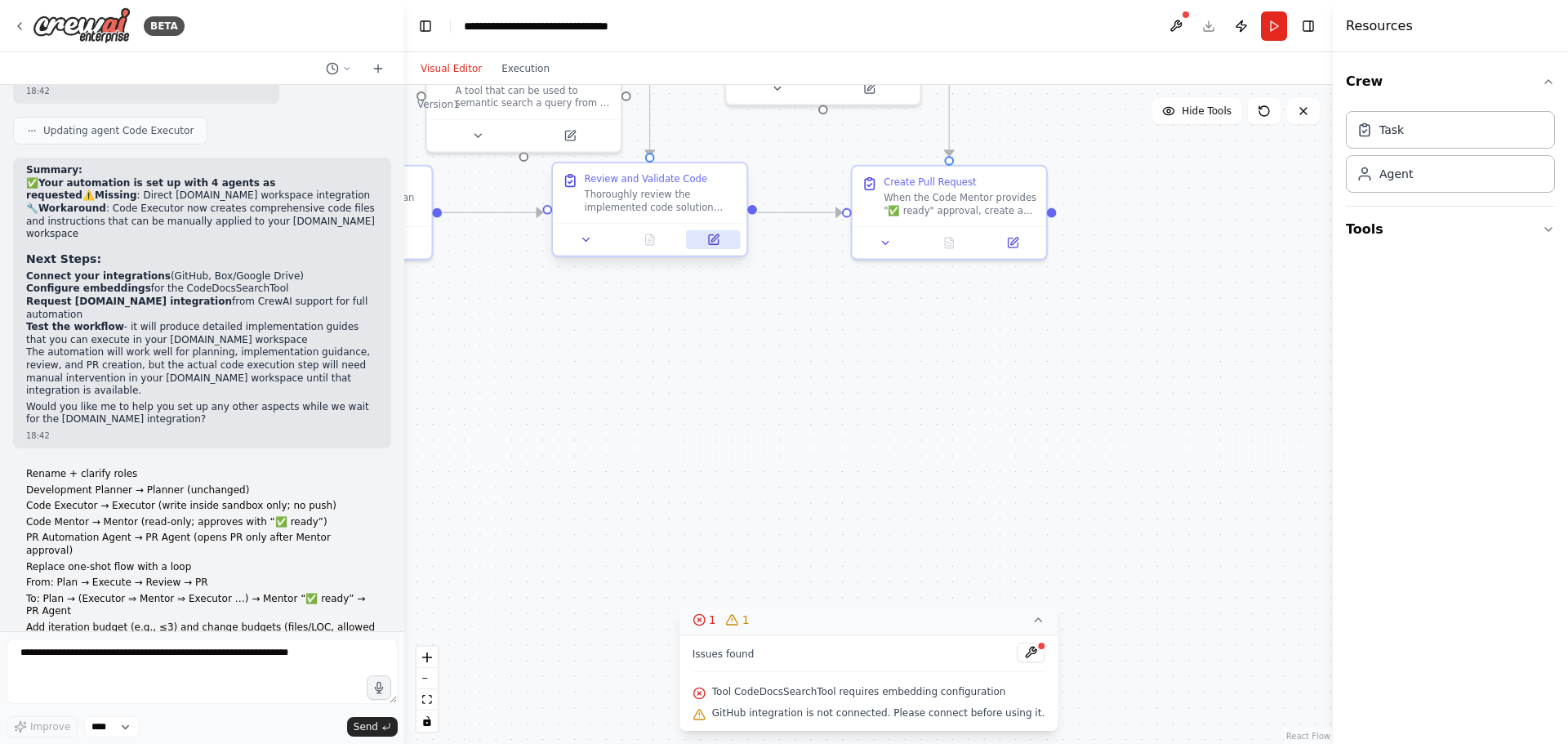
click at [714, 237] on icon at bounding box center [714, 238] width 8 height 8
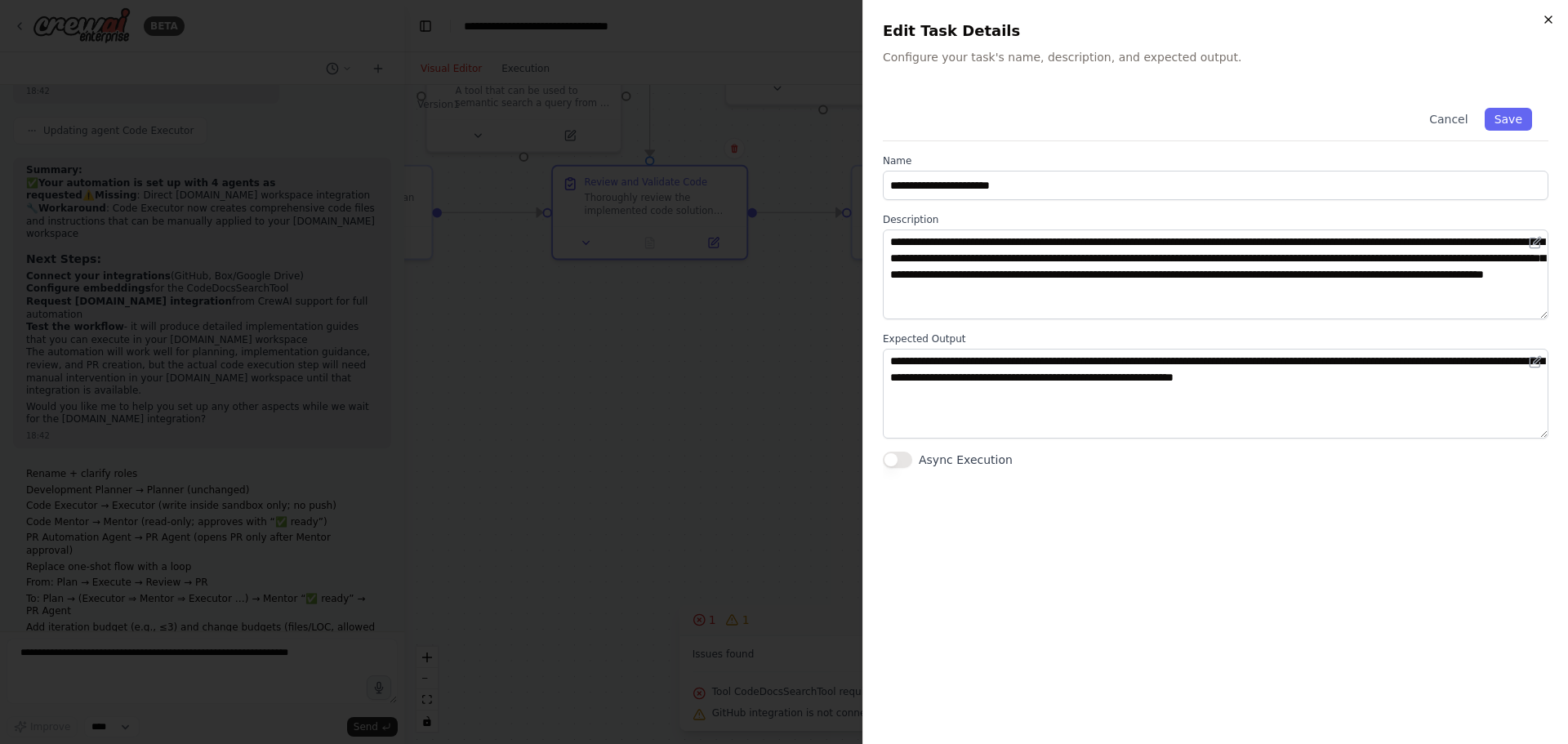
click at [1544, 19] on icon "button" at bounding box center [1549, 20] width 13 height 13
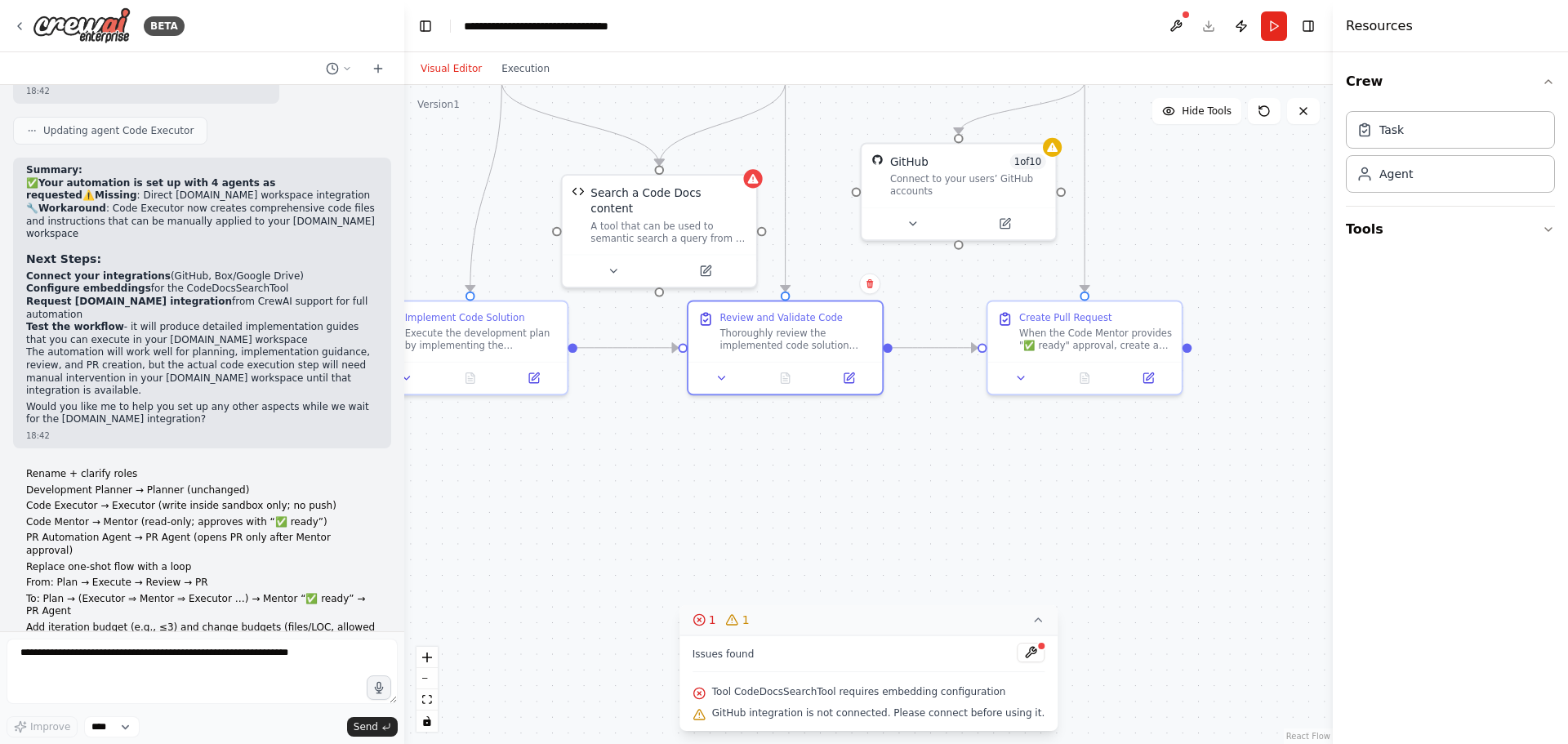
drag, startPoint x: 908, startPoint y: 442, endPoint x: 1043, endPoint y: 576, distance: 190.2
click at [1043, 576] on div ".deletable-edge-delete-btn { width: 20px; height: 20px; border: 0px solid #ffff…" at bounding box center [869, 415] width 928 height 659
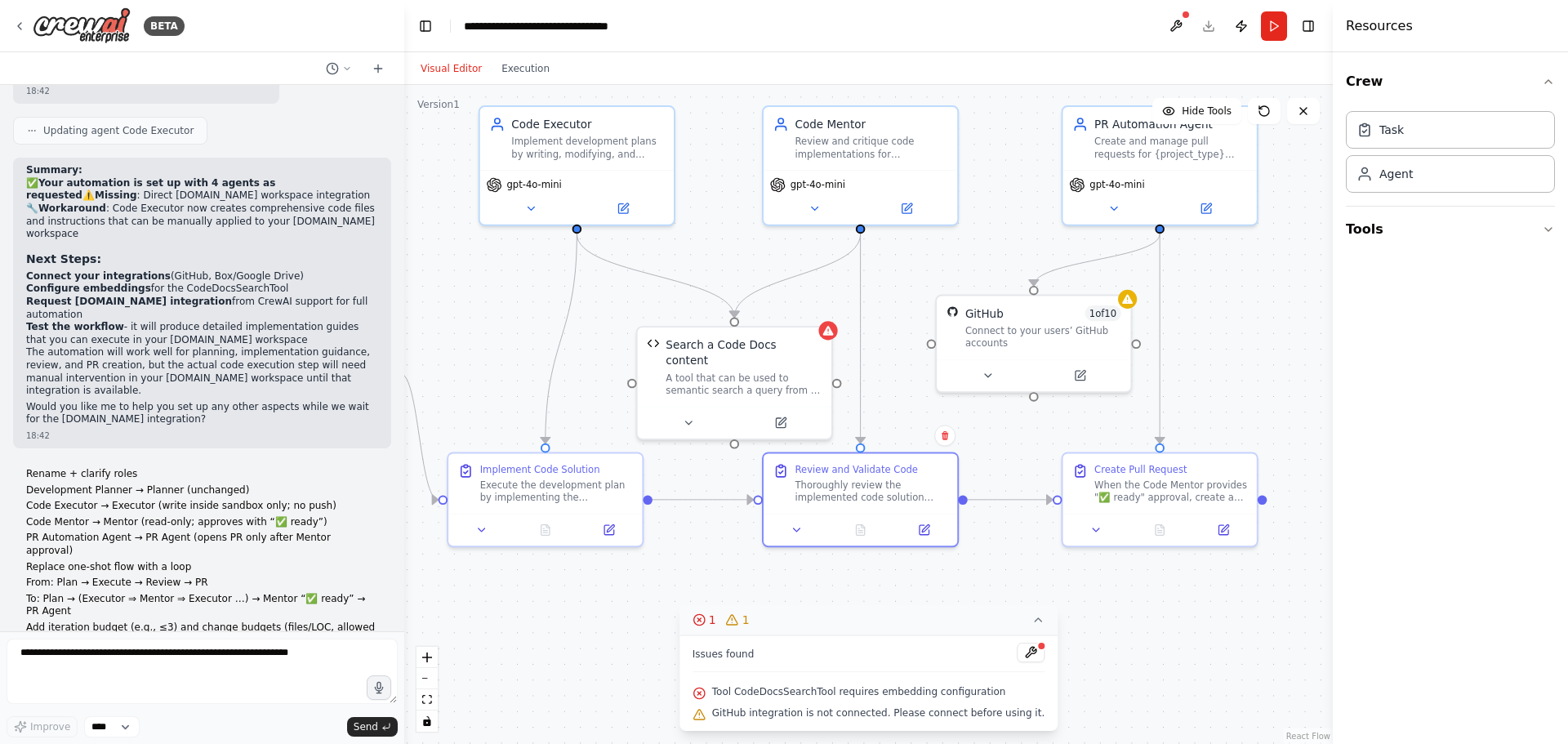
drag, startPoint x: 838, startPoint y: 206, endPoint x: 916, endPoint y: 341, distance: 155.9
click at [916, 345] on div ".deletable-edge-delete-btn { width: 20px; height: 20px; border: 0px solid #ffff…" at bounding box center [869, 415] width 928 height 659
